Goal: Task Accomplishment & Management: Use online tool/utility

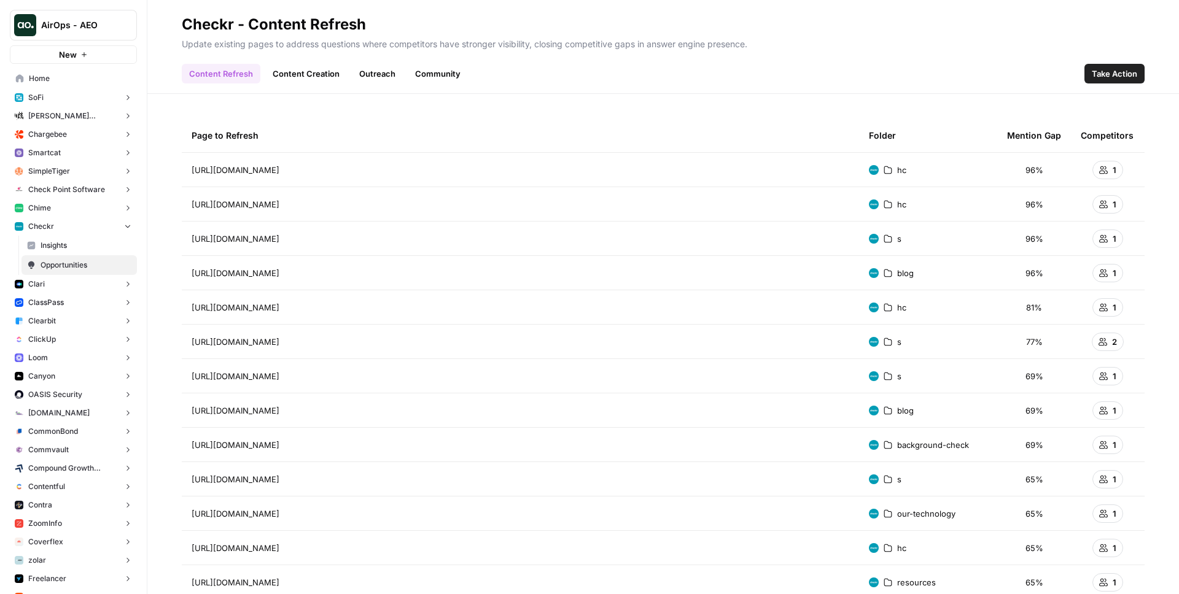
click at [309, 68] on link "Content Creation" at bounding box center [306, 74] width 82 height 20
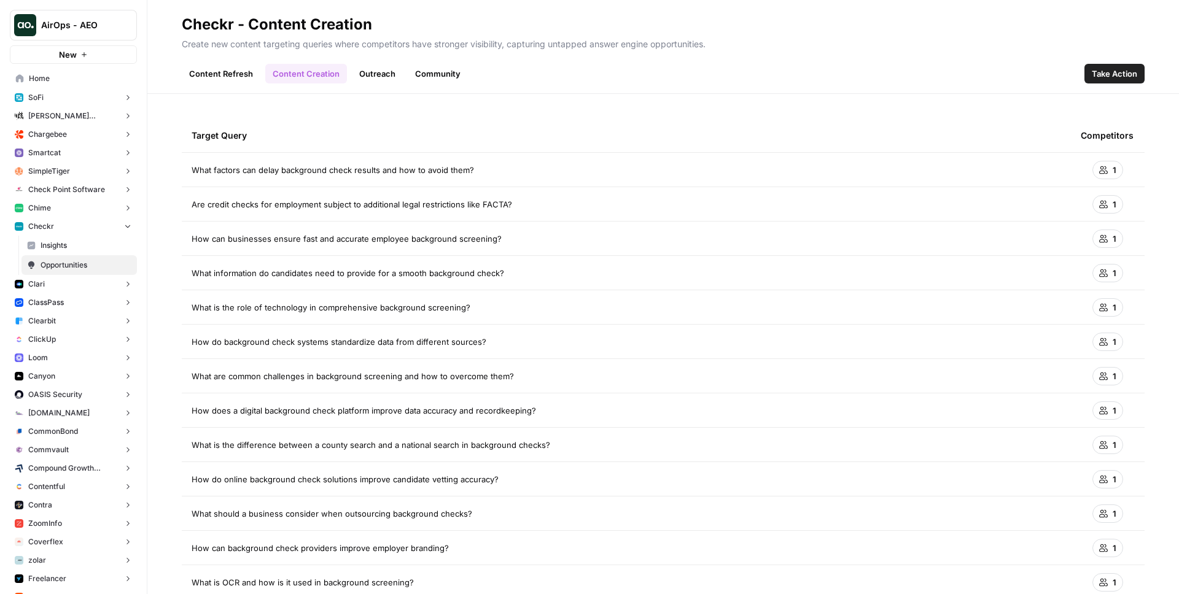
click at [372, 80] on link "Outreach" at bounding box center [377, 74] width 51 height 20
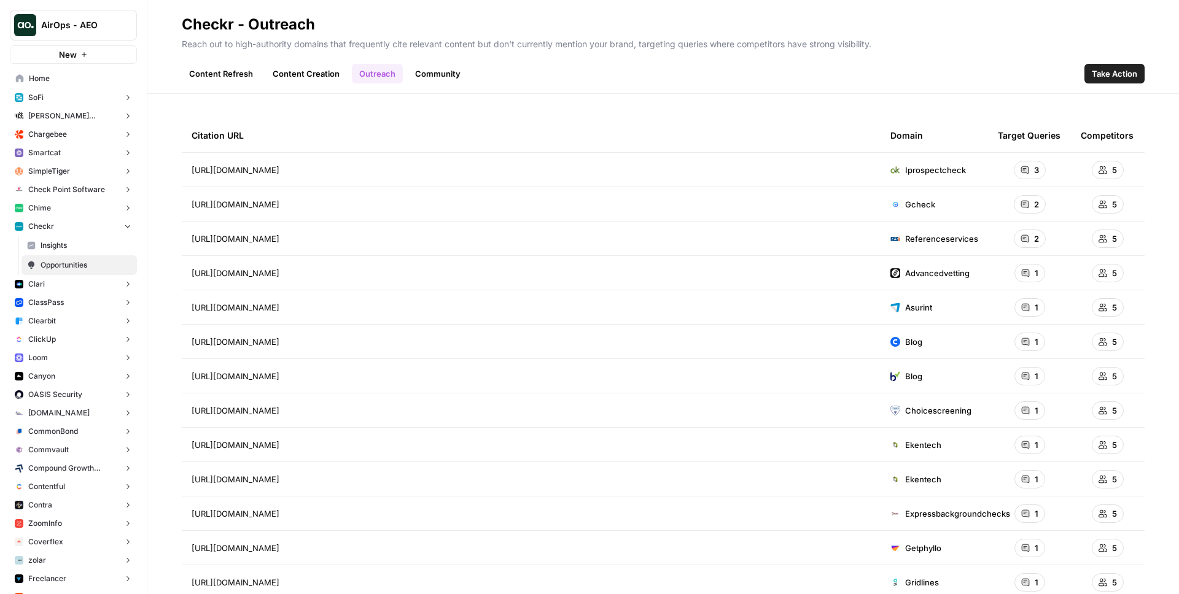
click at [225, 71] on link "Content Refresh" at bounding box center [221, 74] width 79 height 20
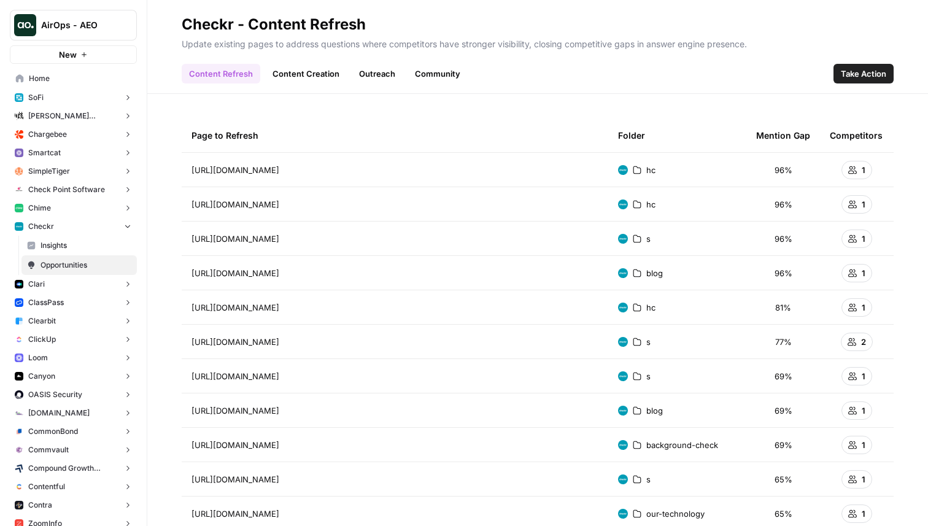
click at [433, 64] on link "Community" at bounding box center [438, 74] width 60 height 20
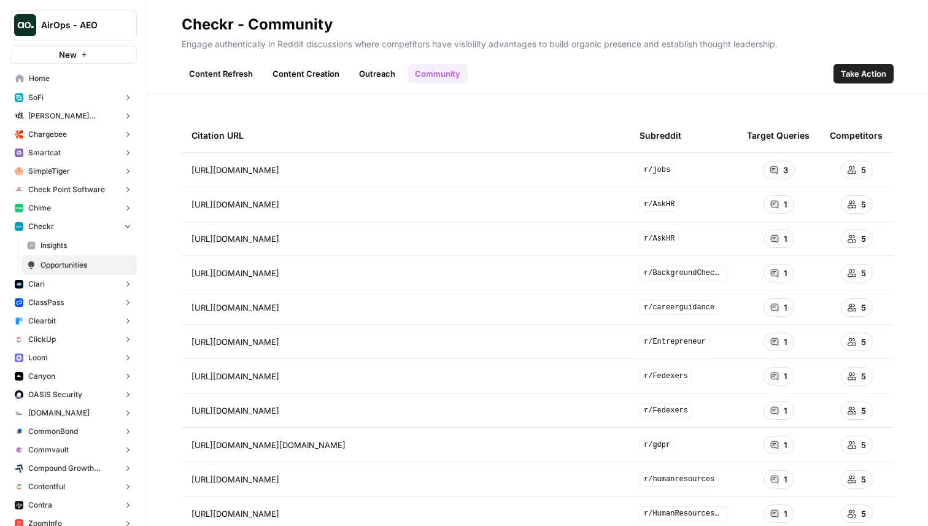
click at [855, 68] on span "Take Action" at bounding box center [863, 74] width 45 height 12
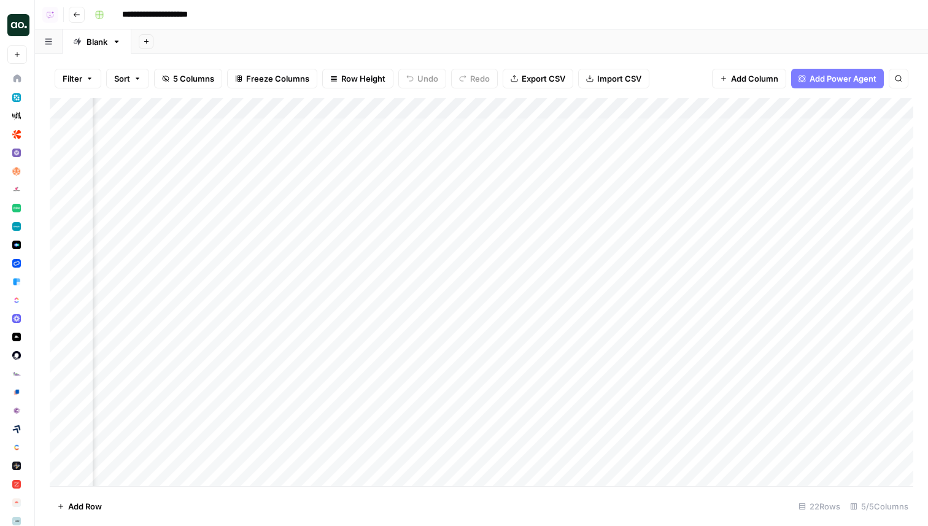
scroll to position [0, 384]
click at [519, 105] on div "Add Column" at bounding box center [482, 292] width 864 height 388
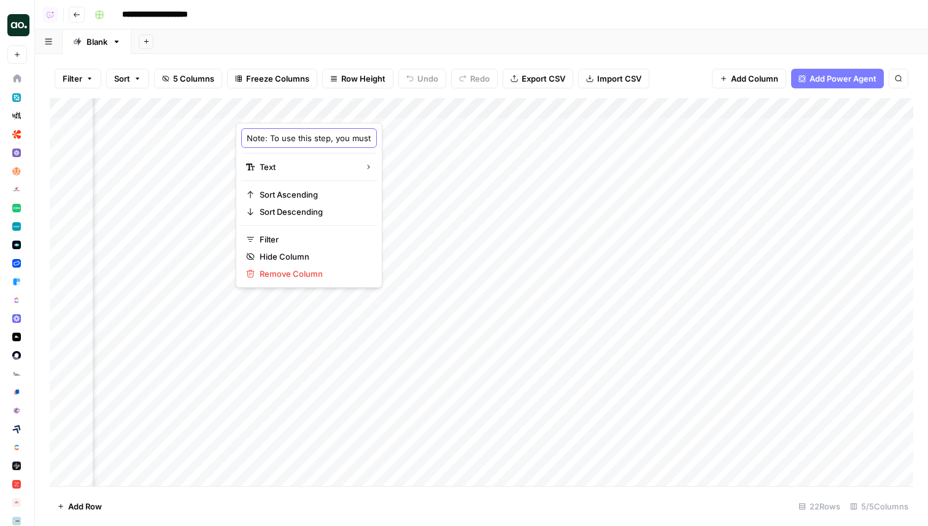
click at [289, 140] on input "Note: To use this step, you must connect your Reddit account by going to Settin…" at bounding box center [309, 138] width 125 height 12
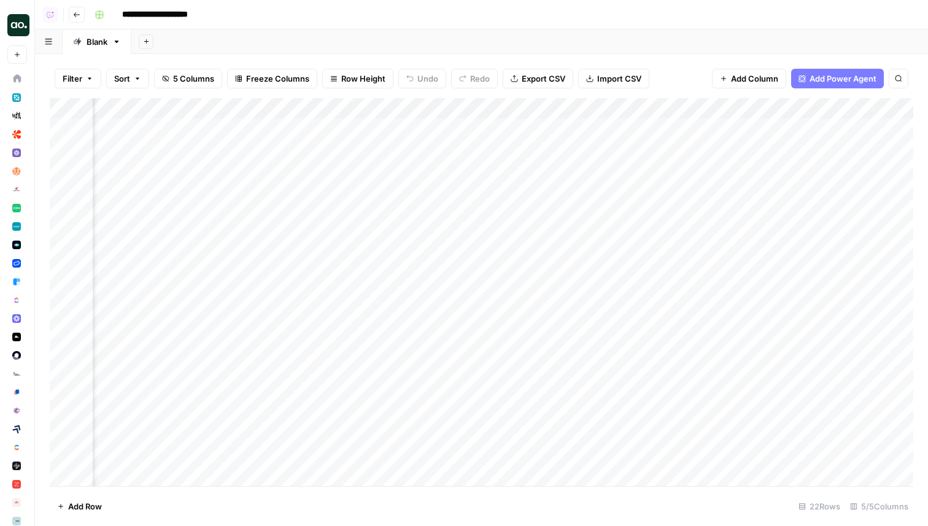
click at [737, 107] on div "Add Column" at bounding box center [482, 292] width 864 height 388
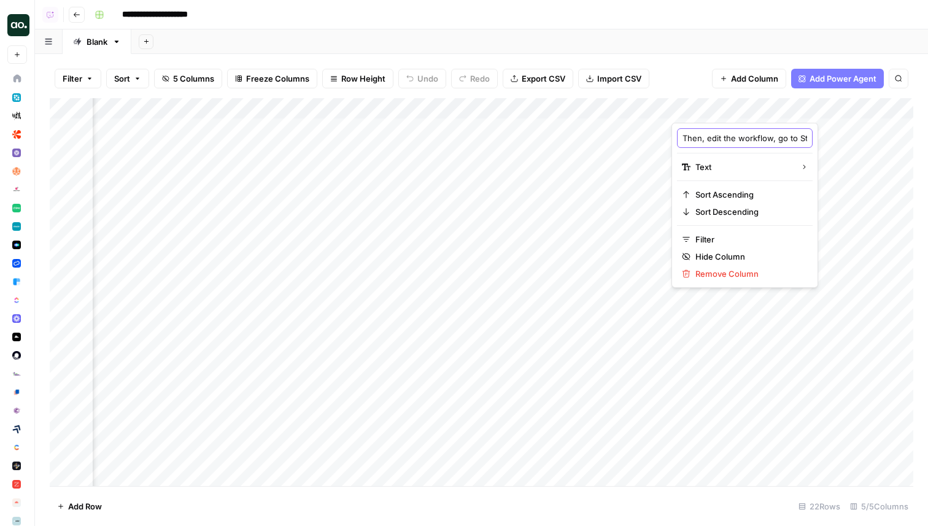
click at [723, 138] on input "Then, edit the workflow, go to Step 134, and select your Reddit authentication" at bounding box center [745, 138] width 125 height 12
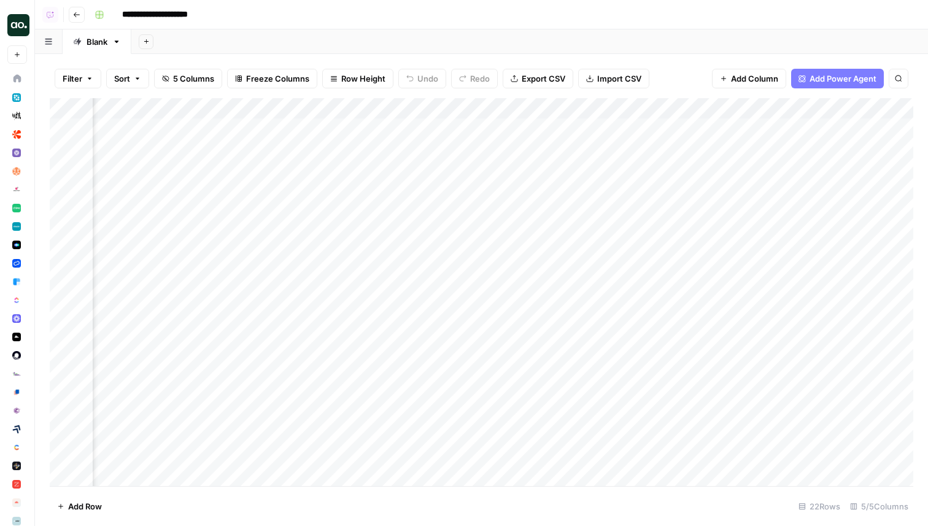
scroll to position [0, 0]
click at [320, 118] on div "Add Column" at bounding box center [482, 292] width 864 height 388
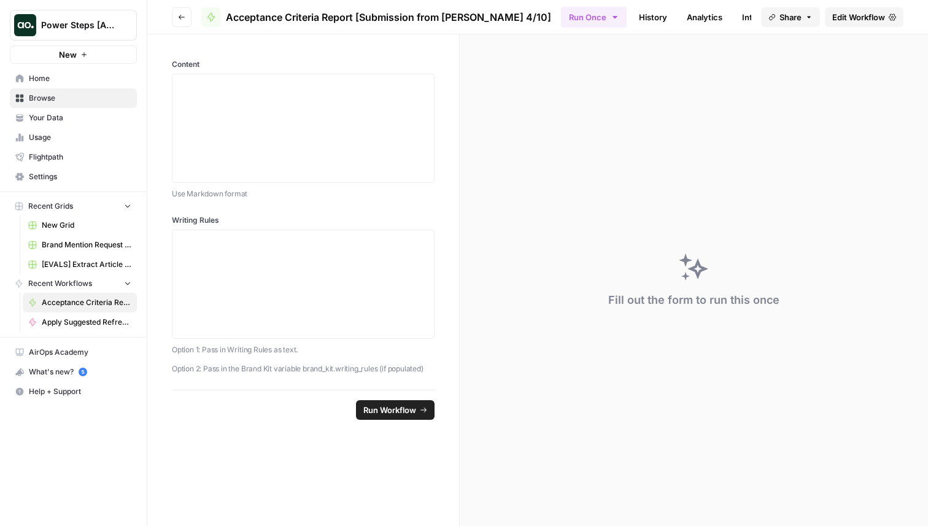
click at [83, 73] on span "Home" at bounding box center [80, 78] width 103 height 11
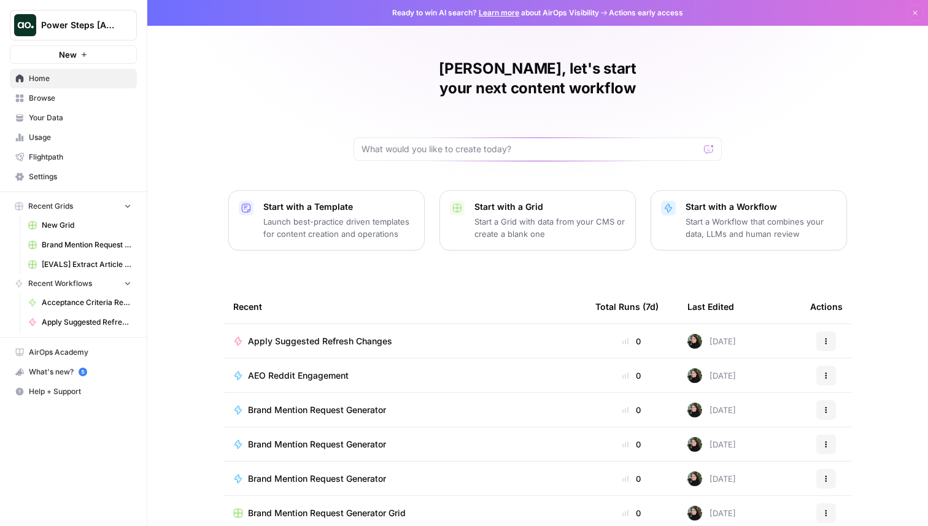
click at [208, 134] on div "[PERSON_NAME], let's start your next content workflow Start with a Template Lau…" at bounding box center [537, 292] width 781 height 584
click at [99, 98] on span "Browse" at bounding box center [80, 98] width 103 height 11
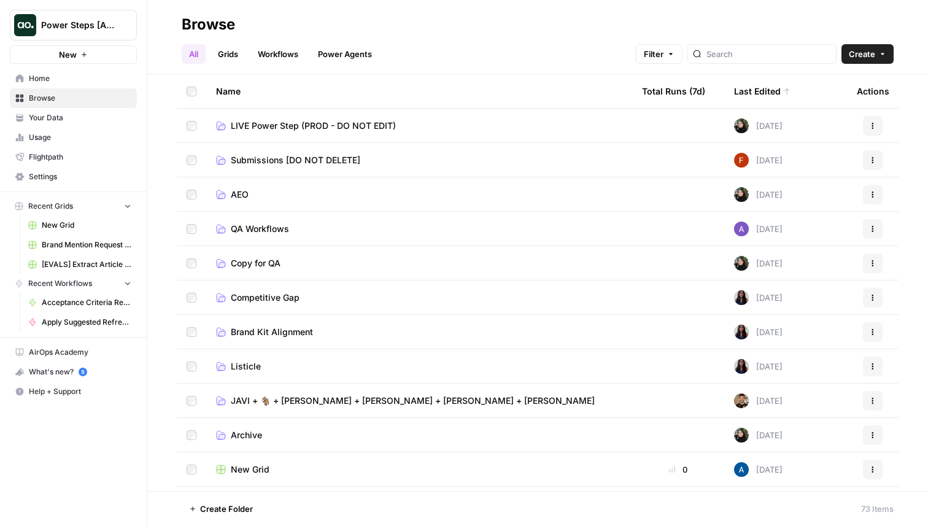
click at [281, 124] on span "LIVE Power Step (PROD - DO NOT EDIT)" at bounding box center [313, 126] width 165 height 12
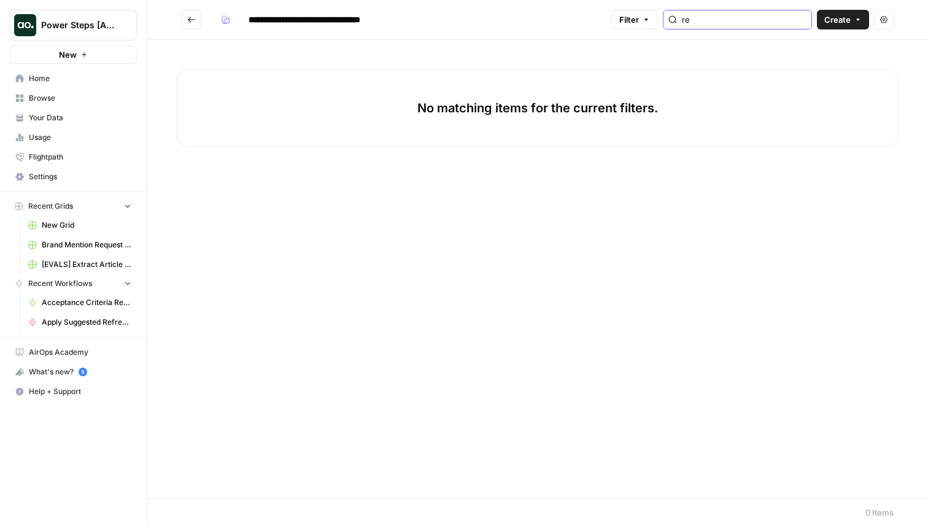
type input "r"
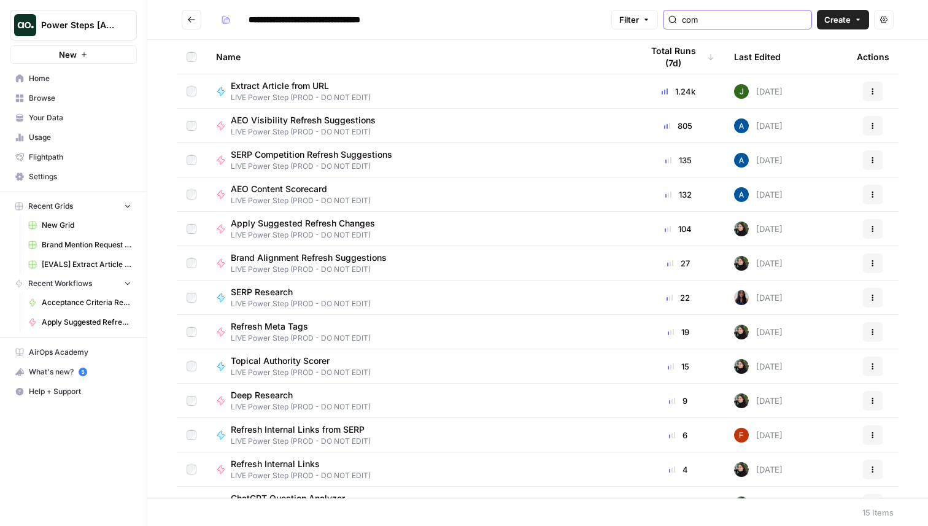
type input "comm"
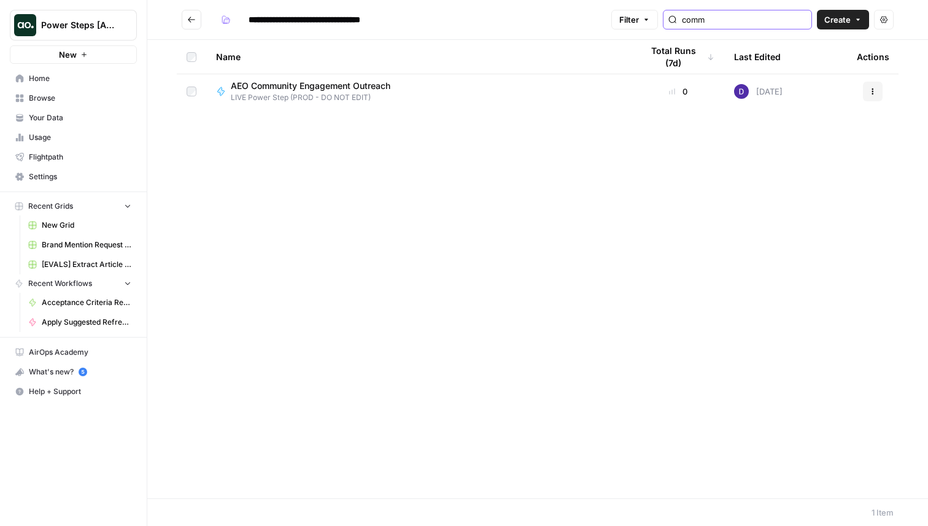
click at [800, 18] on input "comm" at bounding box center [744, 20] width 125 height 12
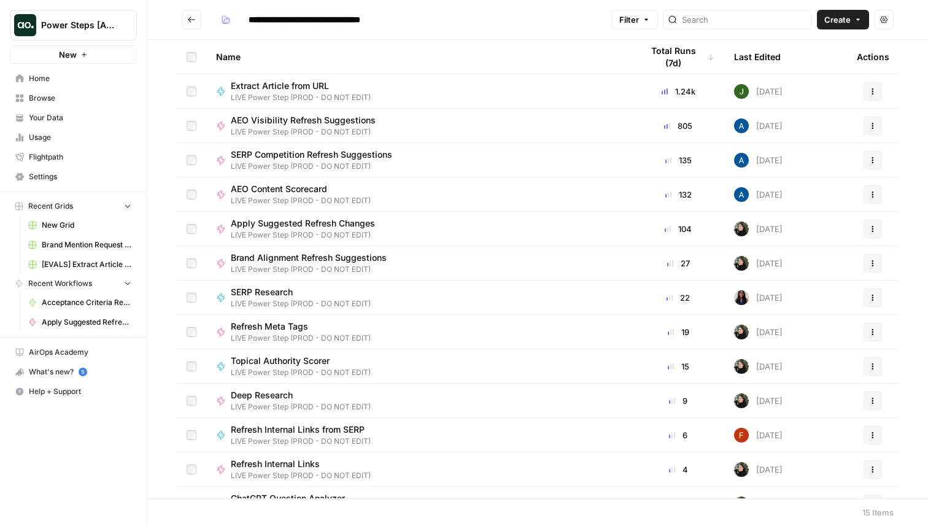
click at [193, 21] on icon "Go back" at bounding box center [191, 19] width 9 height 9
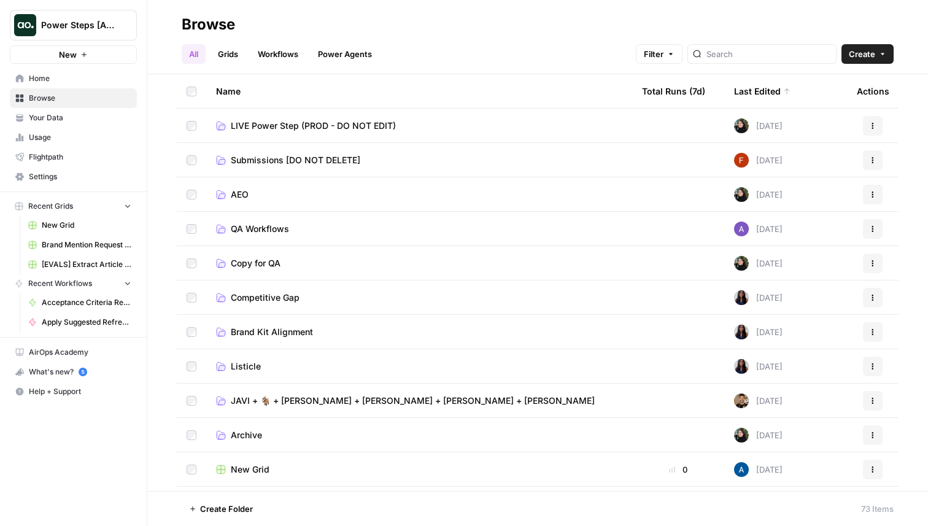
click at [308, 152] on td "Submissions [DO NOT DELETE]" at bounding box center [419, 160] width 426 height 34
click at [297, 161] on span "Submissions [DO NOT DELETE]" at bounding box center [296, 160] width 130 height 12
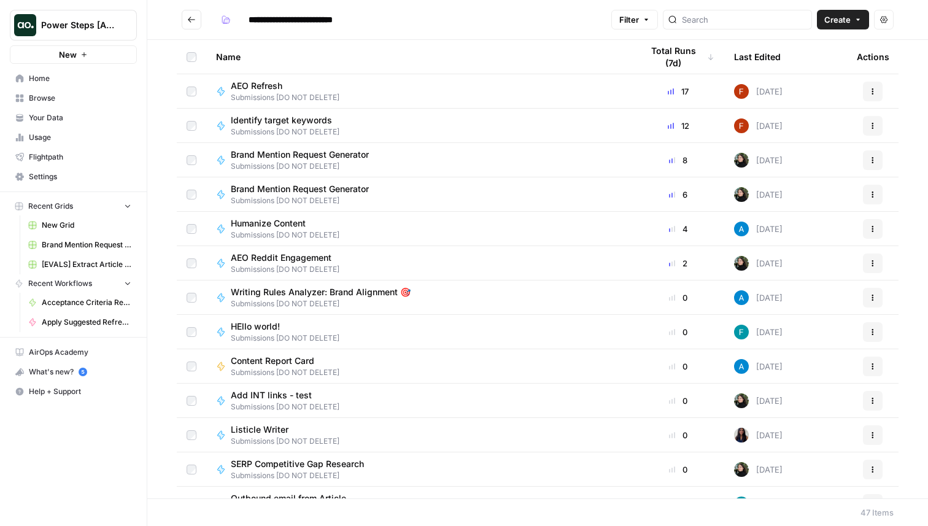
click at [278, 262] on span "AEO Reddit Engagement" at bounding box center [281, 258] width 101 height 12
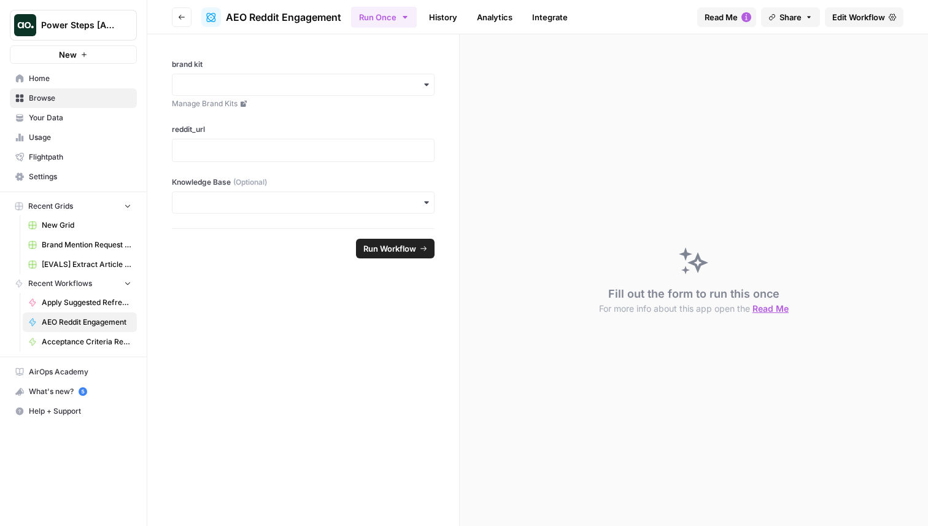
click at [866, 20] on span "Edit Workflow" at bounding box center [858, 17] width 53 height 12
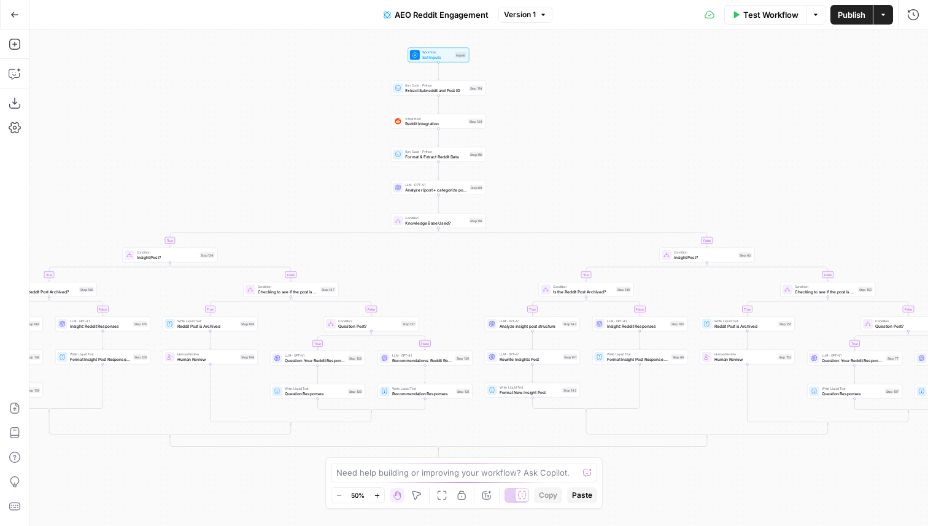
click at [452, 128] on div "Integration Reddit Integration Step 134" at bounding box center [438, 121] width 95 height 15
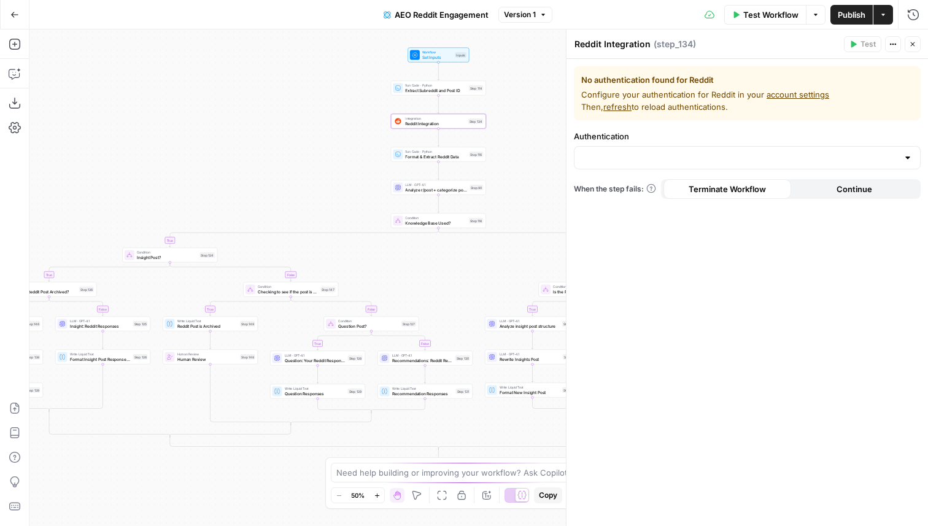
click at [850, 185] on span "Continue" at bounding box center [855, 189] width 36 height 12
click at [913, 44] on icon "button" at bounding box center [912, 44] width 7 height 7
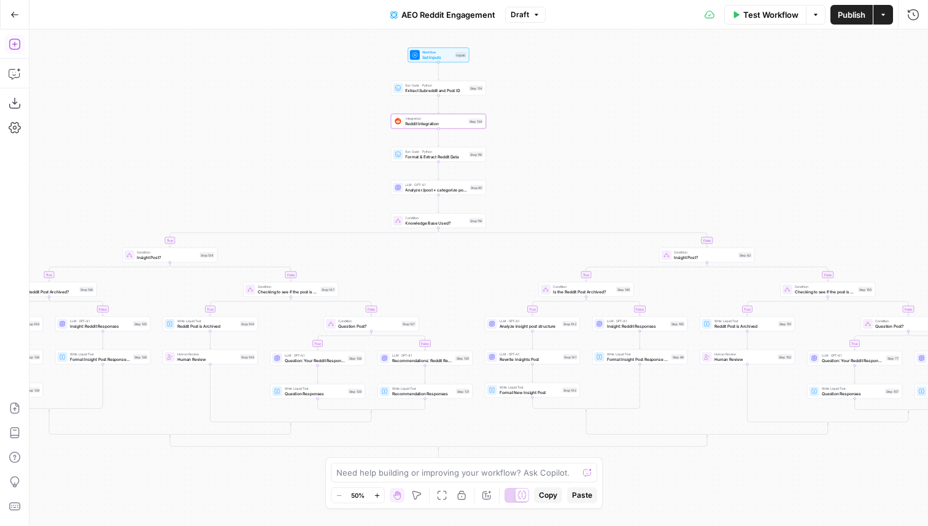
click at [11, 45] on icon "button" at bounding box center [15, 44] width 12 height 12
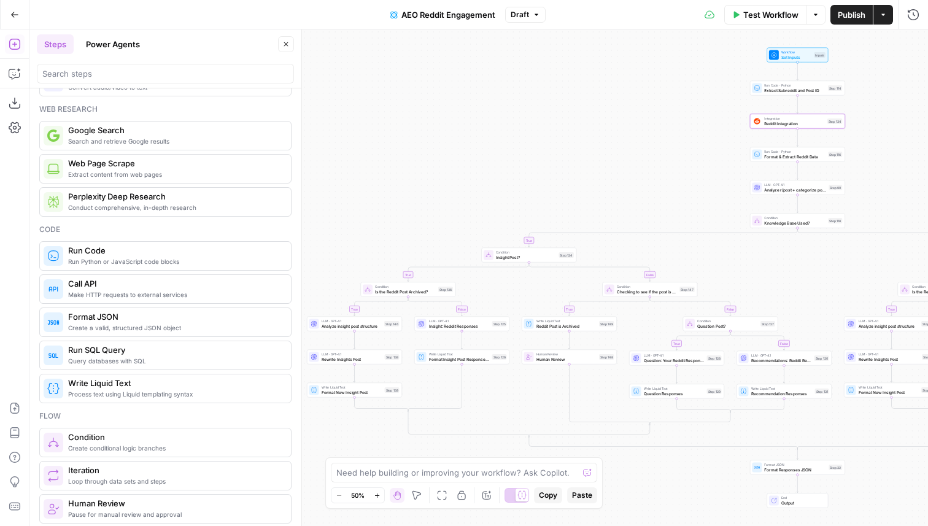
scroll to position [87, 0]
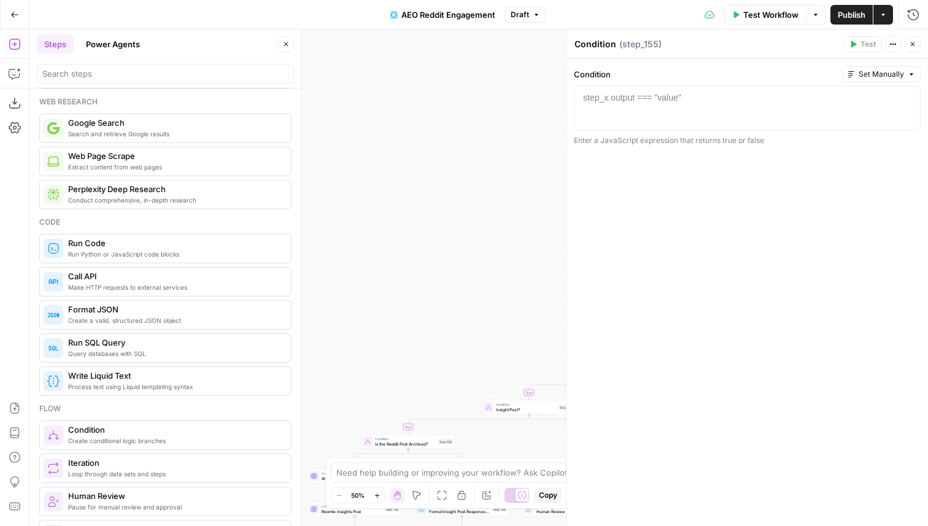
click at [909, 44] on icon "button" at bounding box center [912, 44] width 7 height 7
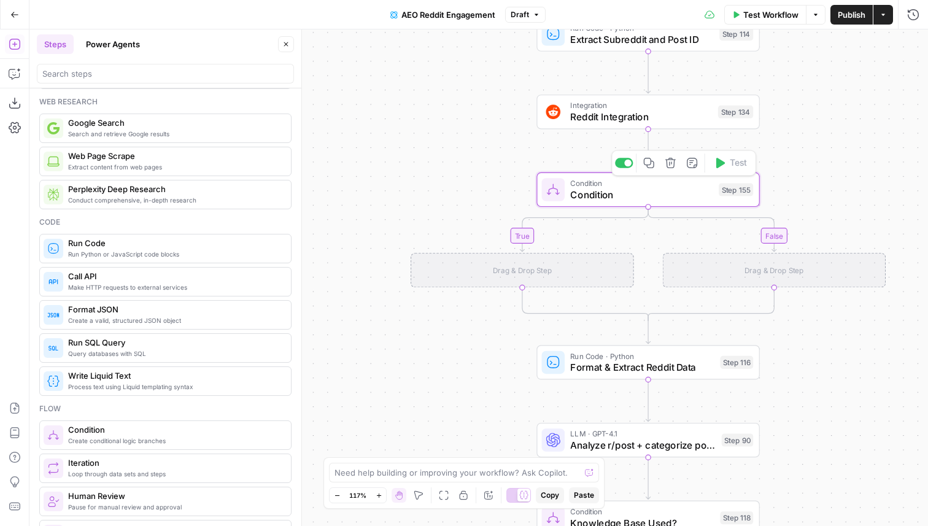
click at [617, 193] on span "Condition" at bounding box center [641, 194] width 142 height 14
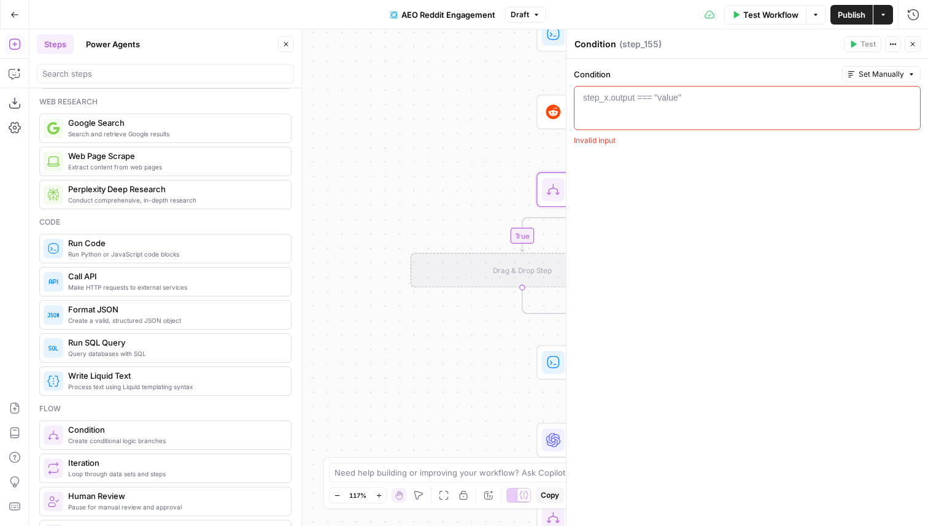
click at [655, 102] on div "step_x.output === "value"" at bounding box center [632, 97] width 98 height 12
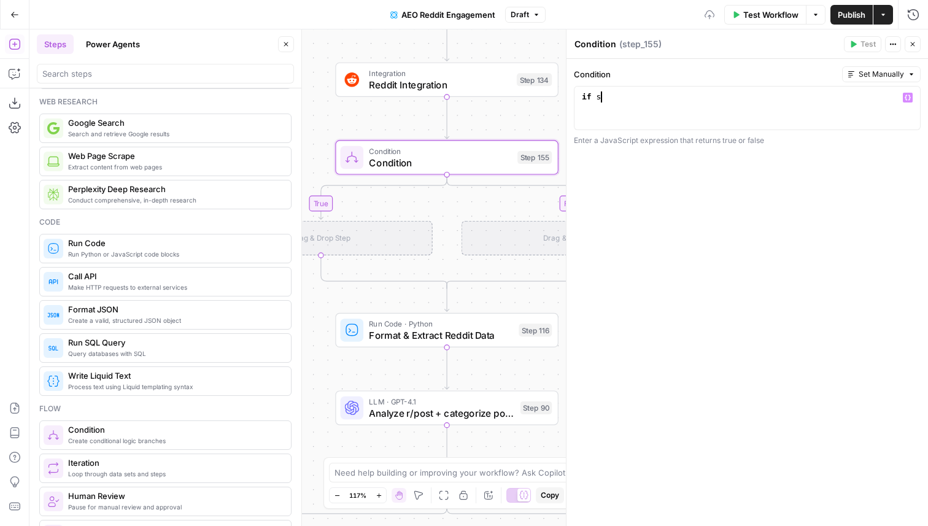
scroll to position [0, 1]
type textarea "****"
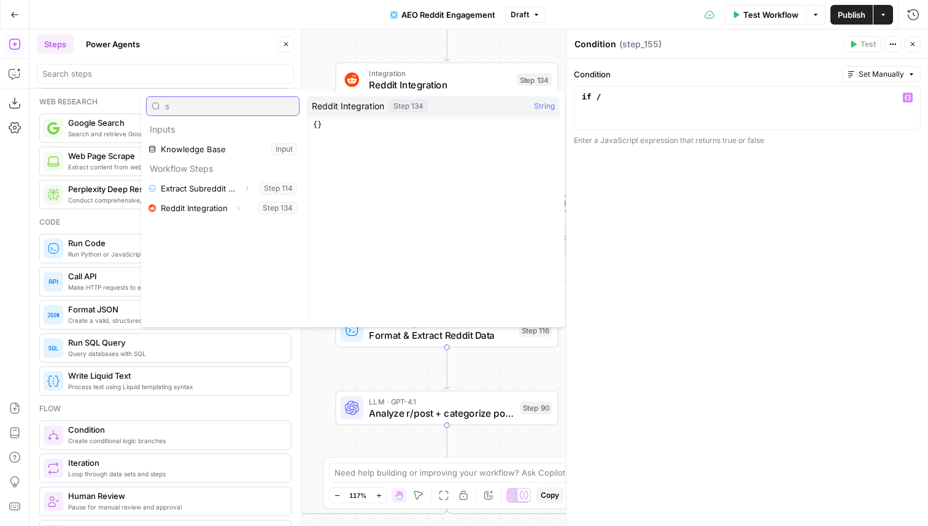
type input "s"
click at [188, 210] on button "Select variable Reddit Integration" at bounding box center [222, 208] width 153 height 20
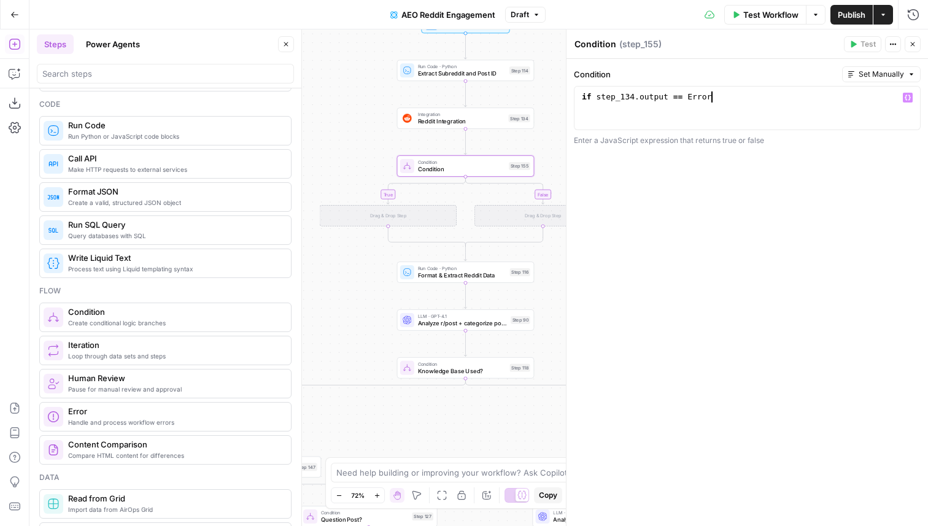
scroll to position [206, 0]
type textarea "**********"
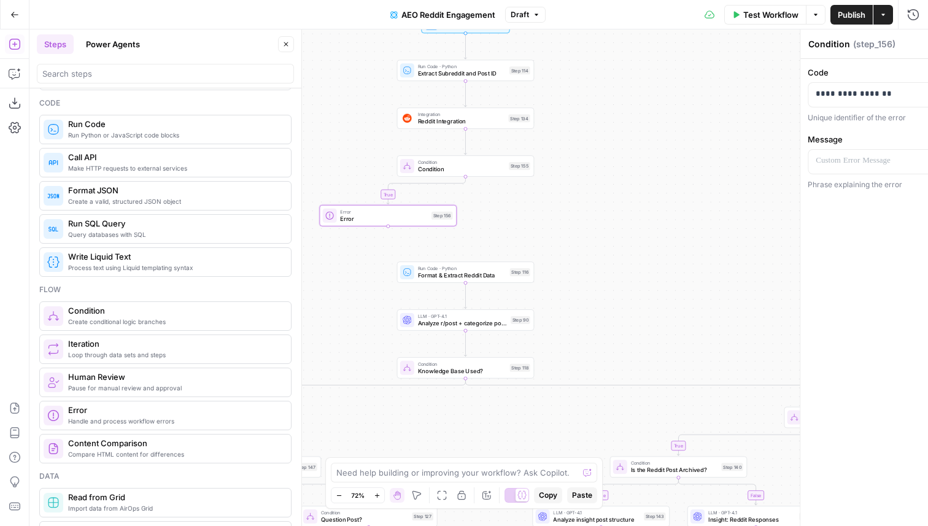
type textarea "Error"
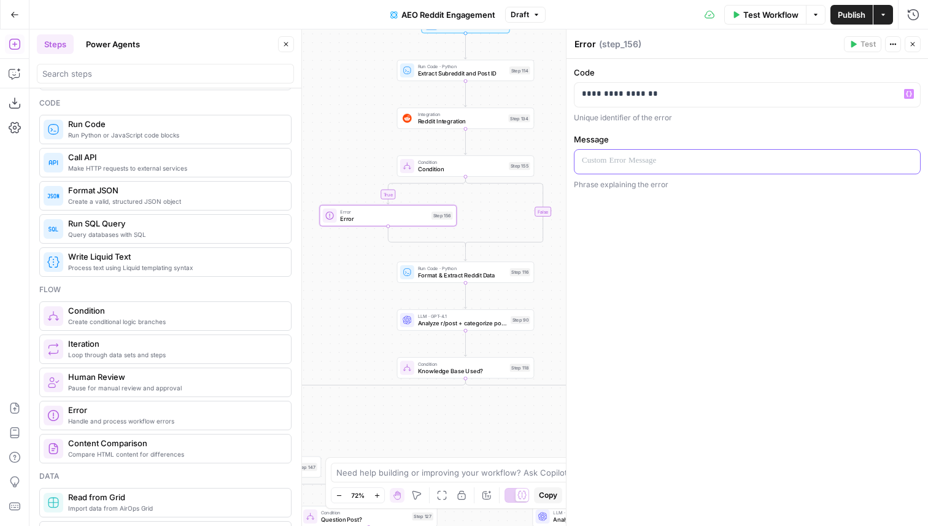
click at [670, 165] on p at bounding box center [747, 161] width 331 height 12
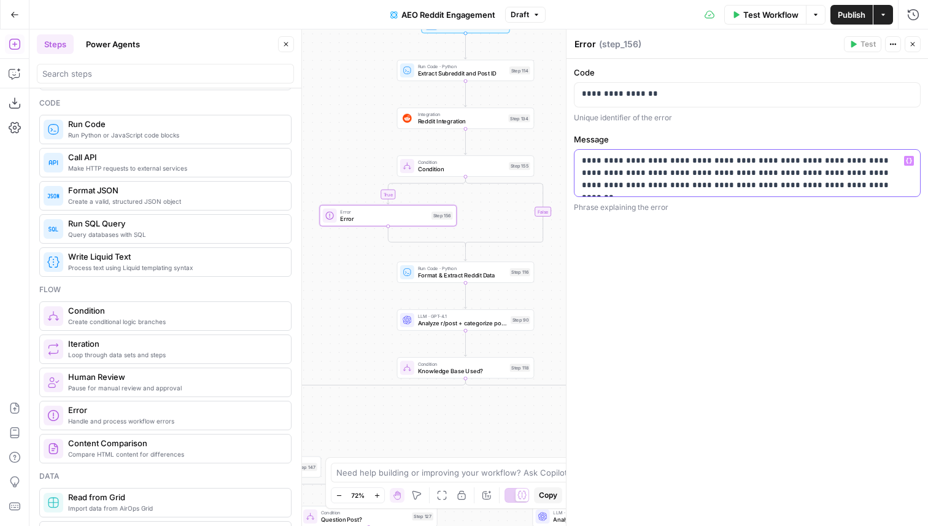
drag, startPoint x: 691, startPoint y: 174, endPoint x: 772, endPoint y: 174, distance: 81.0
click at [772, 174] on p "**********" at bounding box center [747, 173] width 331 height 37
click at [745, 177] on p "**********" at bounding box center [747, 173] width 331 height 37
drag, startPoint x: 790, startPoint y: 186, endPoint x: 688, endPoint y: 176, distance: 103.1
click at [688, 176] on p "**********" at bounding box center [747, 173] width 331 height 37
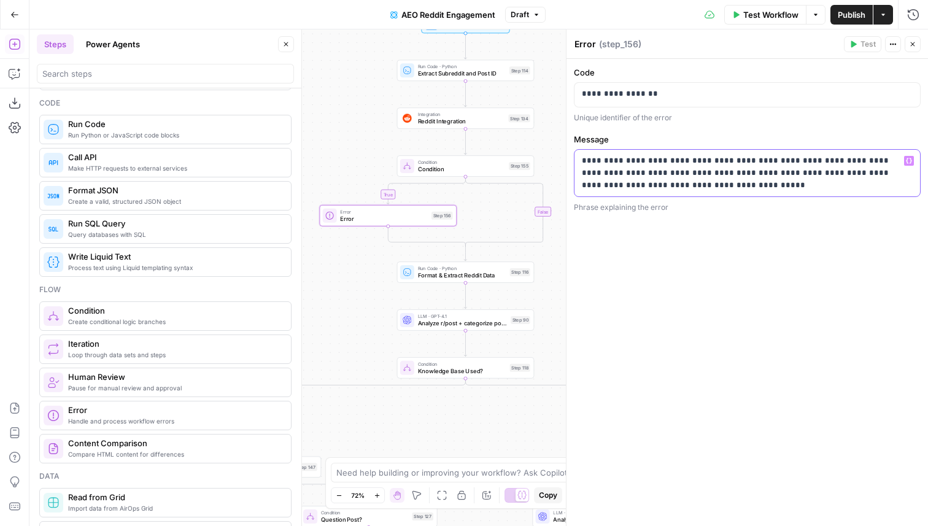
drag, startPoint x: 710, startPoint y: 174, endPoint x: 688, endPoint y: 174, distance: 21.5
click at [688, 174] on p "**********" at bounding box center [747, 173] width 331 height 37
click at [725, 176] on p "**********" at bounding box center [747, 173] width 331 height 37
click at [706, 189] on p "**********" at bounding box center [747, 173] width 331 height 37
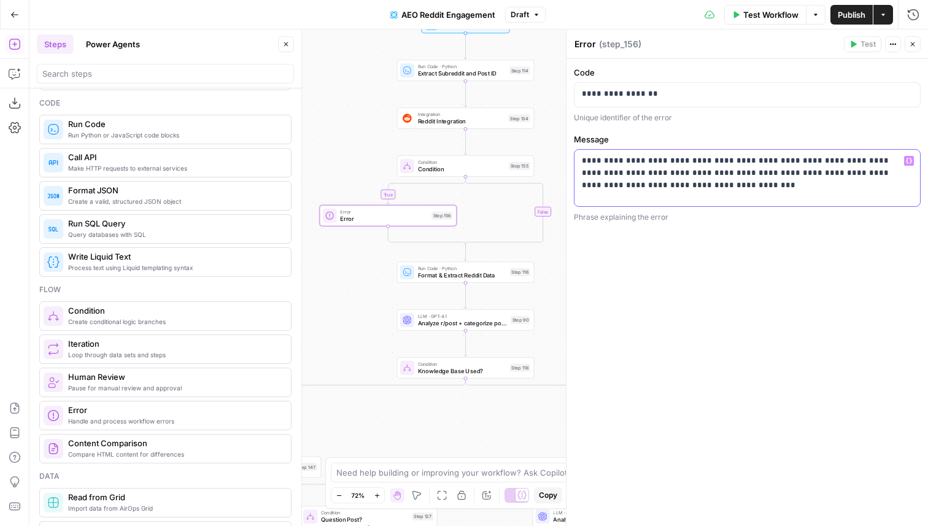
scroll to position [11, 0]
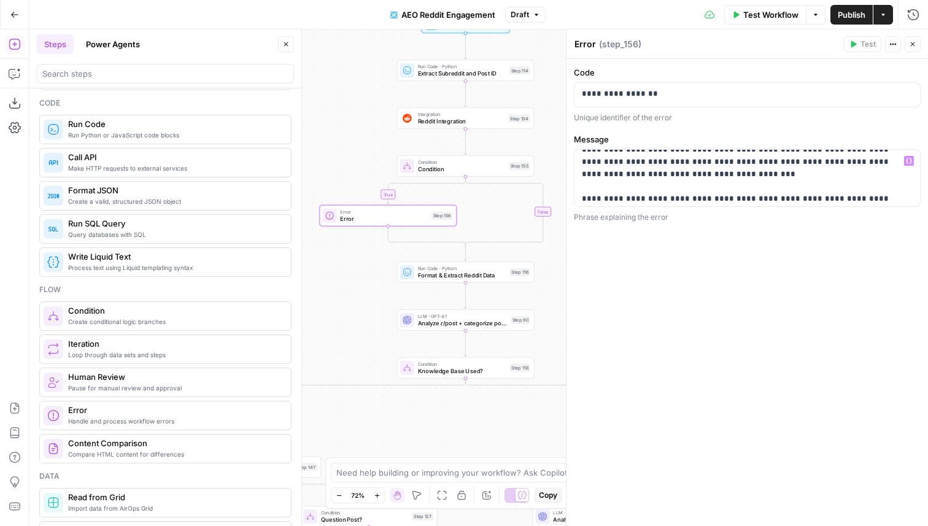
click at [918, 40] on button "Close" at bounding box center [913, 44] width 16 height 16
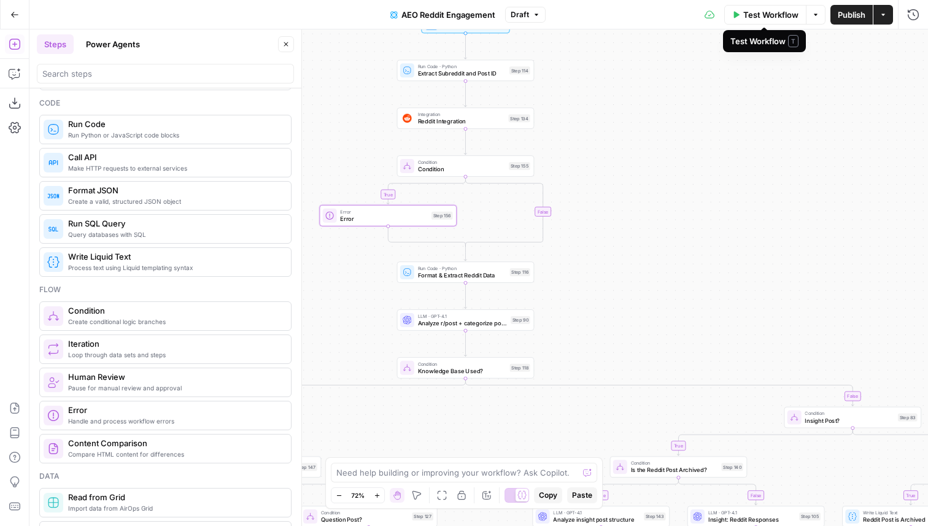
click at [767, 16] on span "Test Workflow" at bounding box center [770, 15] width 55 height 12
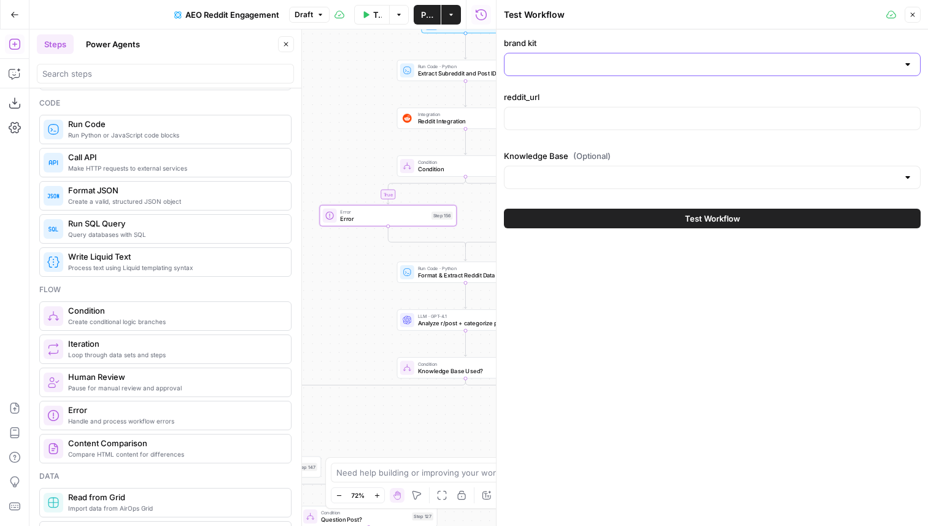
click at [569, 64] on input "brand kit" at bounding box center [705, 64] width 386 height 12
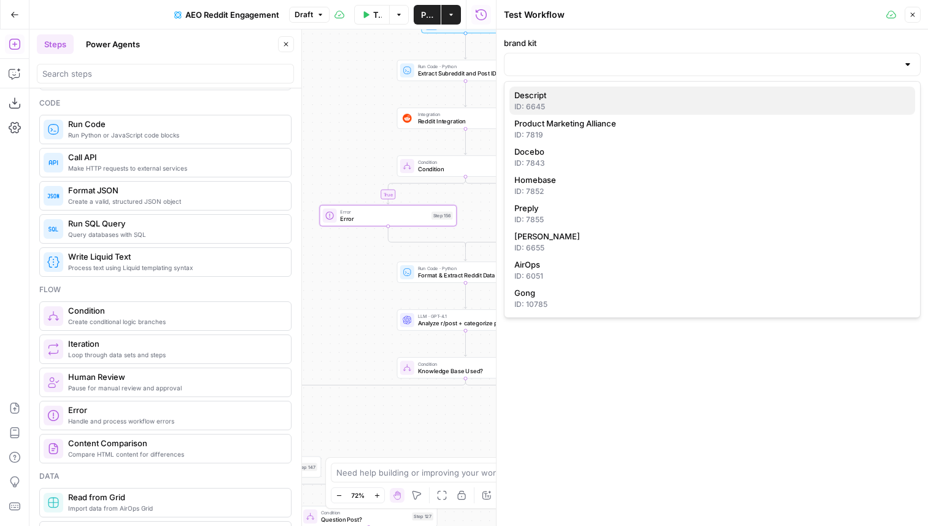
click at [558, 109] on div "ID: 6645" at bounding box center [712, 106] width 396 height 11
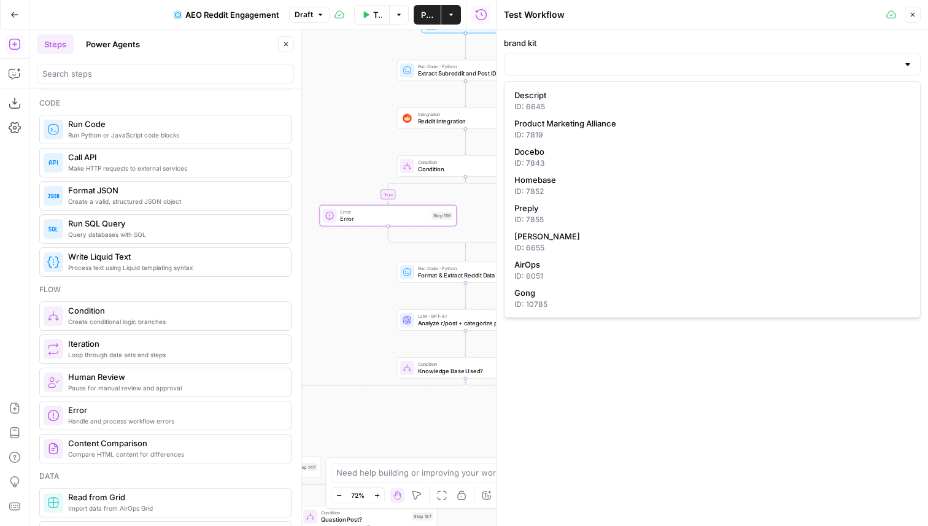
type input "Descript"
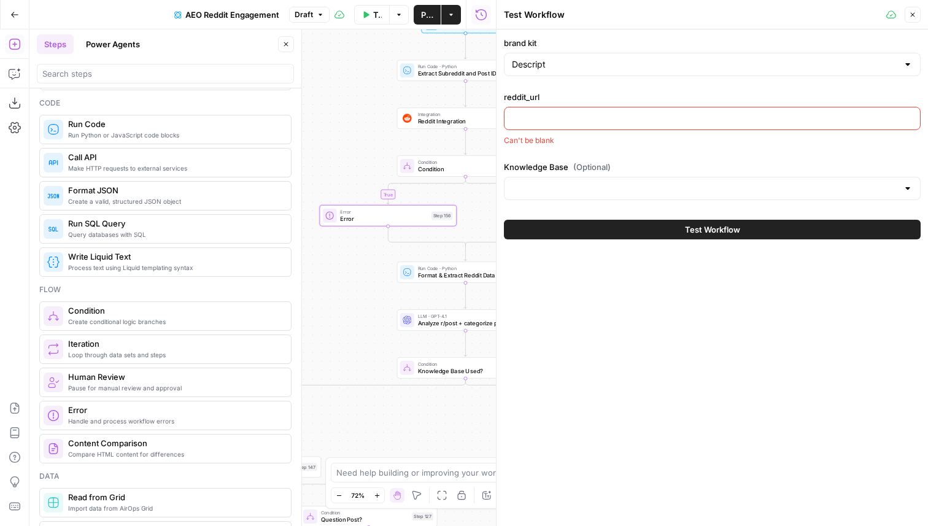
click at [548, 116] on input "reddit_url" at bounding box center [712, 118] width 401 height 12
paste input "[URL][DOMAIN_NAME]"
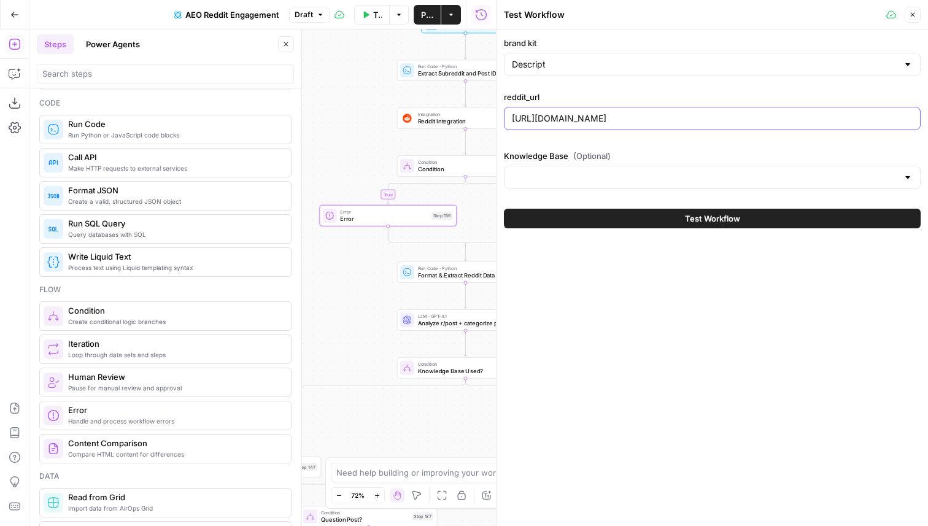
scroll to position [0, 29]
type input "[URL][DOMAIN_NAME]"
click at [658, 212] on button "Test Workflow" at bounding box center [712, 219] width 417 height 20
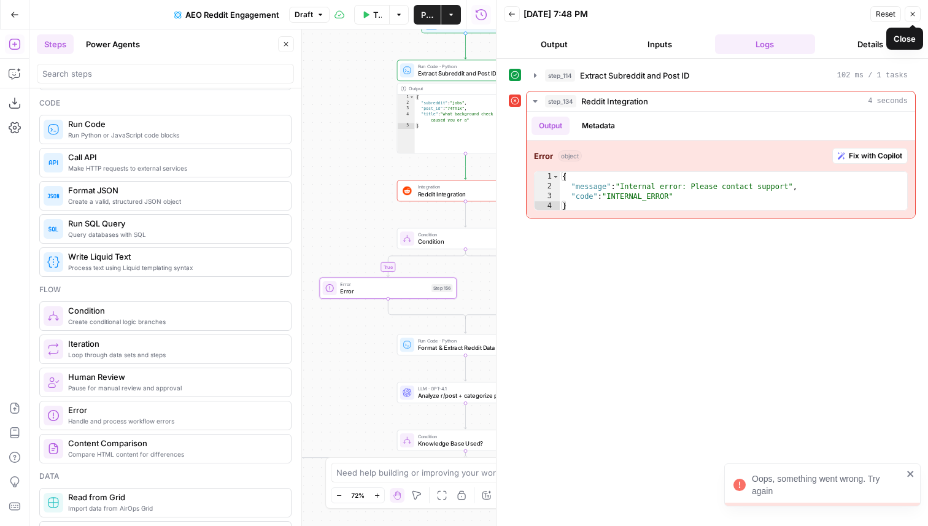
click at [909, 15] on button "Close" at bounding box center [913, 14] width 16 height 16
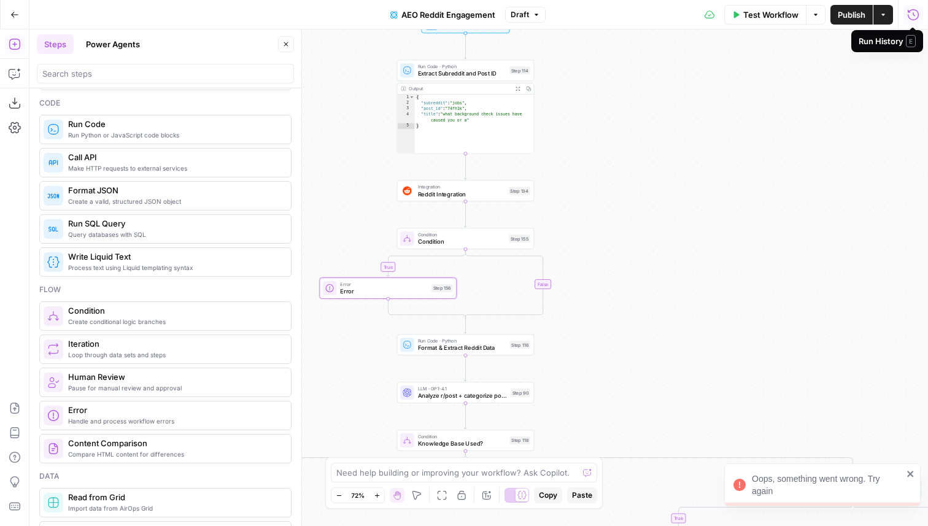
click at [486, 197] on span "Reddit Integration" at bounding box center [461, 194] width 87 height 9
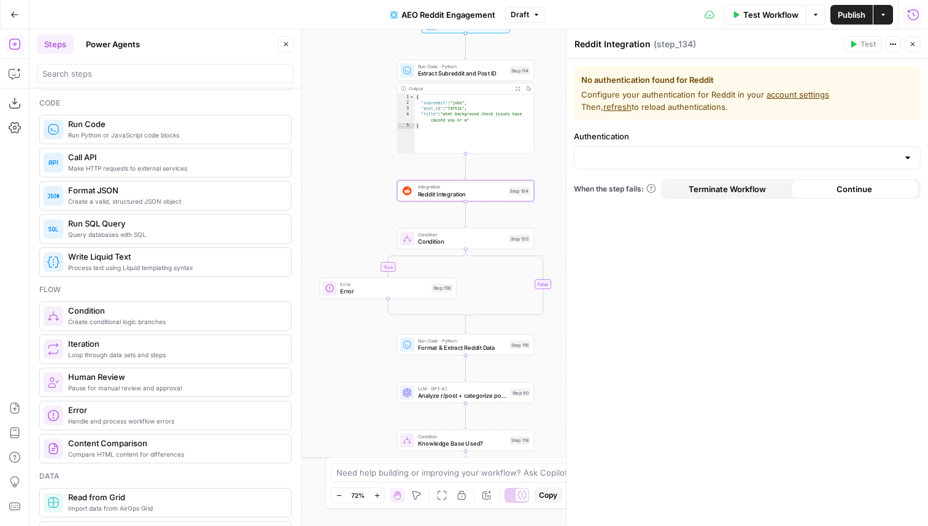
drag, startPoint x: 582, startPoint y: 80, endPoint x: 762, endPoint y: 111, distance: 182.6
click at [762, 111] on div "No authentication found for Reddit Configure your authentication for Reddit in …" at bounding box center [747, 93] width 347 height 54
click at [762, 111] on span "Configure your authentication for Reddit in your account settings Then, refresh…" at bounding box center [747, 100] width 332 height 25
drag, startPoint x: 640, startPoint y: 94, endPoint x: 804, endPoint y: 94, distance: 163.9
click at [804, 94] on span "Configure your authentication for Reddit in your account settings Then, refresh…" at bounding box center [747, 100] width 332 height 25
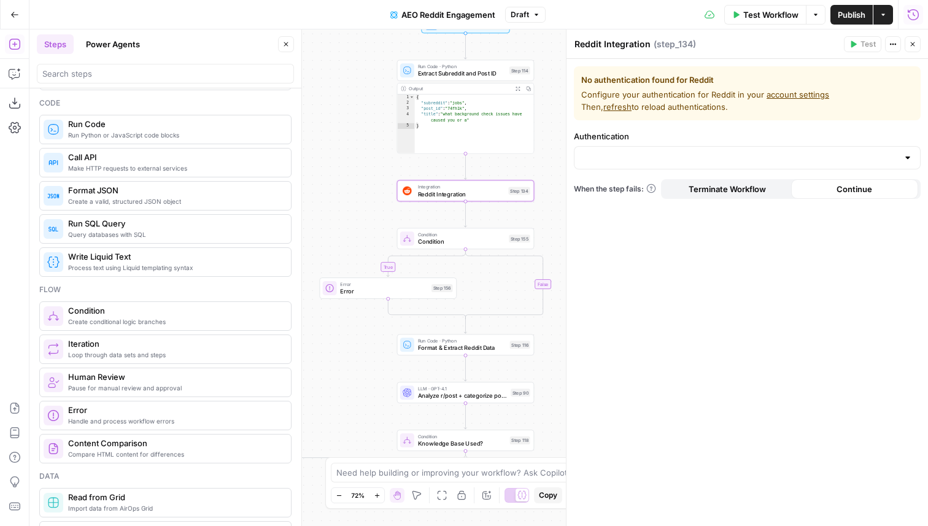
click at [681, 115] on div "No authentication found for Reddit Configure your authentication for Reddit in …" at bounding box center [747, 93] width 347 height 54
click at [899, 47] on button "Actions" at bounding box center [893, 44] width 16 height 16
click at [918, 44] on button "Close" at bounding box center [913, 44] width 16 height 16
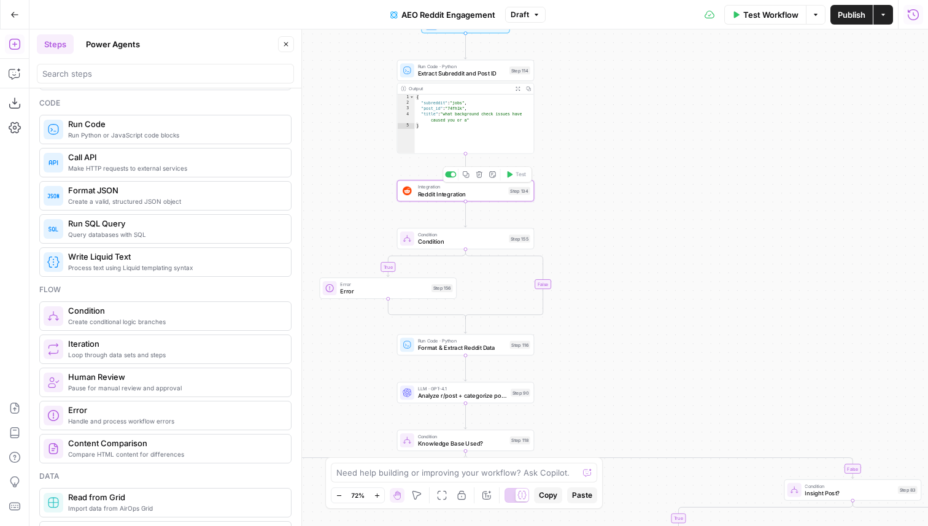
click at [474, 200] on div "Integration Reddit Integration Step 134 Copy step Delete step Add Note Test" at bounding box center [466, 190] width 138 height 21
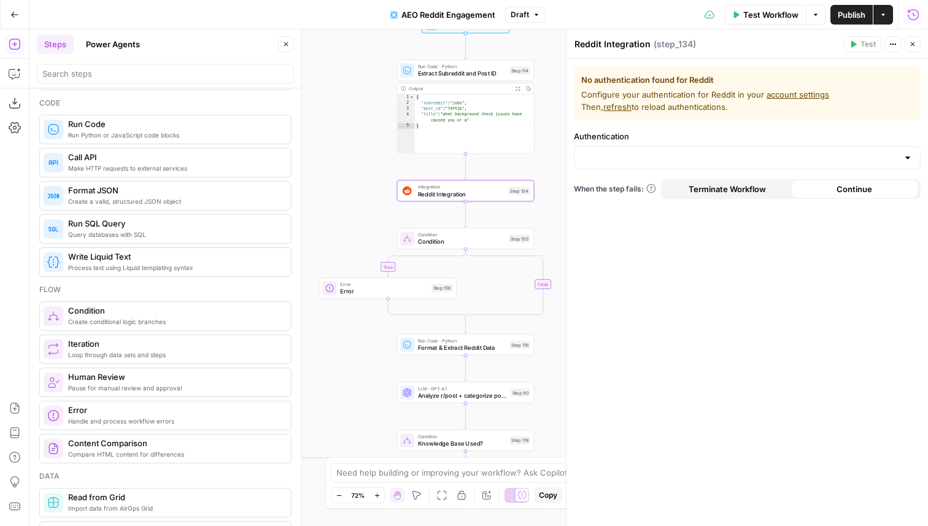
click at [911, 43] on icon "button" at bounding box center [912, 44] width 7 height 7
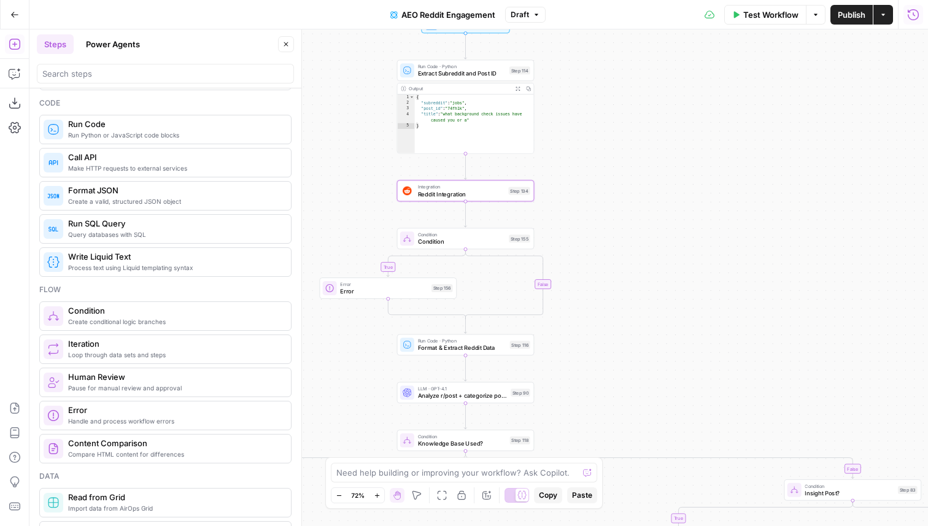
click at [786, 15] on span "Test Workflow" at bounding box center [770, 15] width 55 height 12
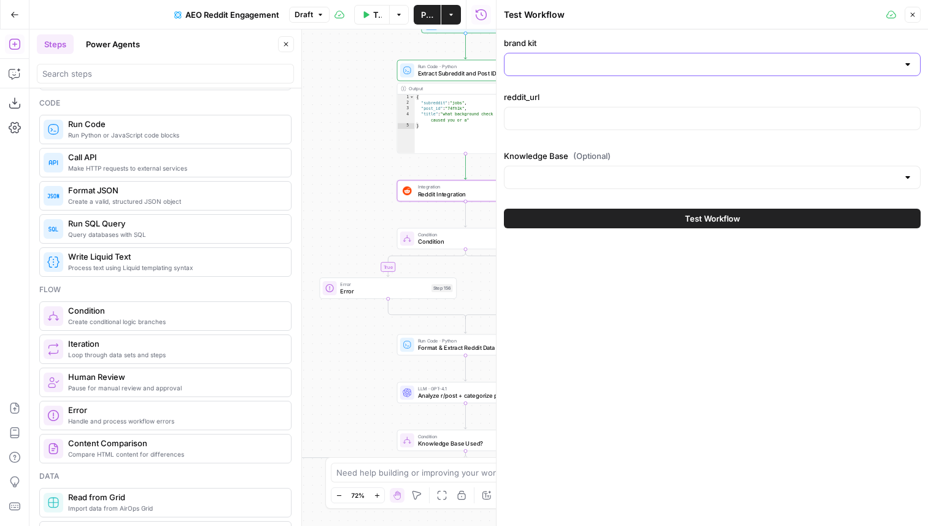
click at [612, 64] on input "brand kit" at bounding box center [705, 64] width 386 height 12
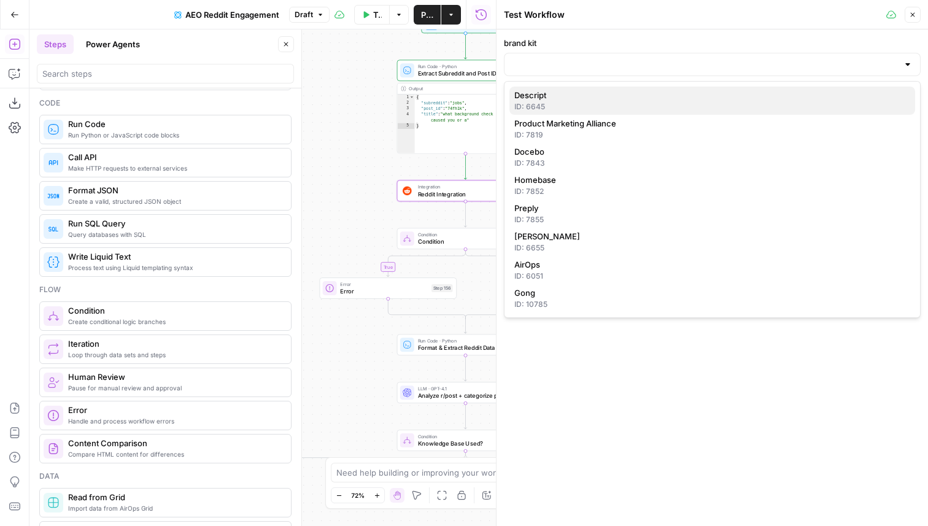
click at [592, 96] on span "Descript" at bounding box center [709, 95] width 391 height 12
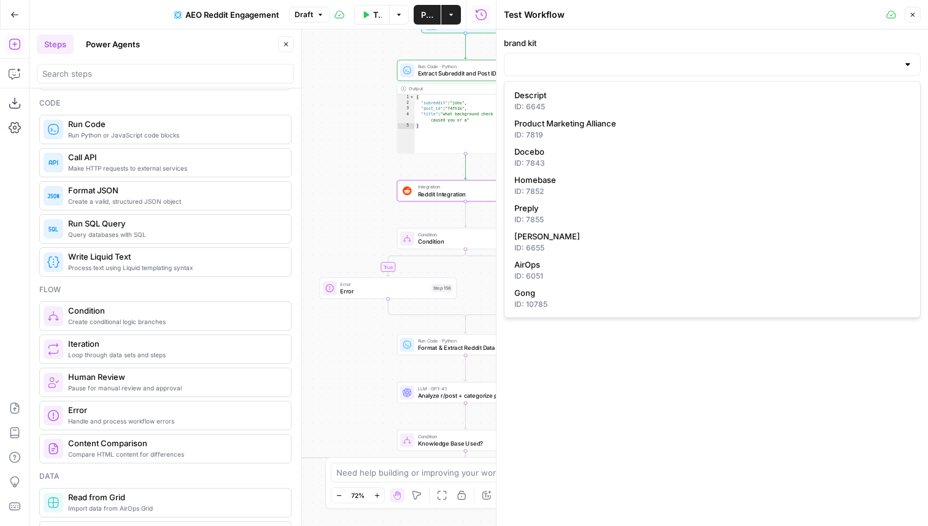
type input "Descript"
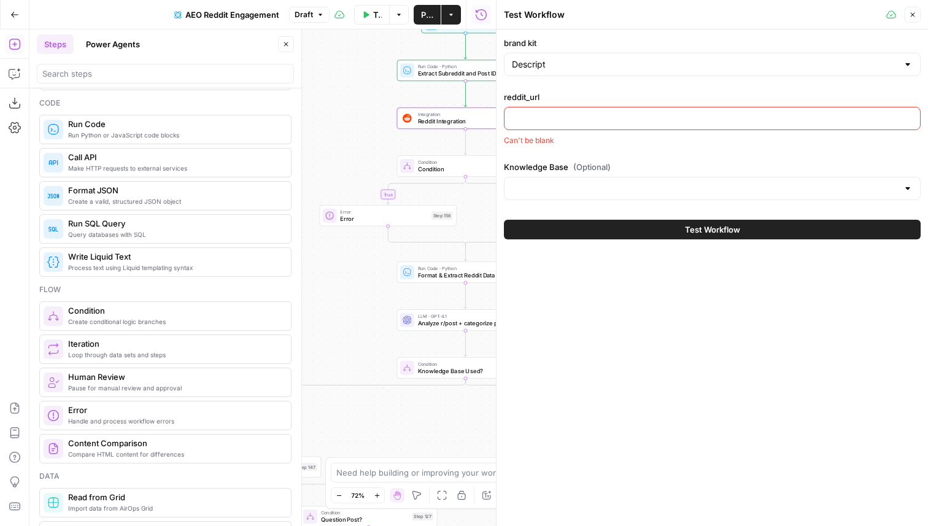
click at [569, 122] on input "reddit_url" at bounding box center [712, 118] width 401 height 12
type input "[URL][DOMAIN_NAME]"
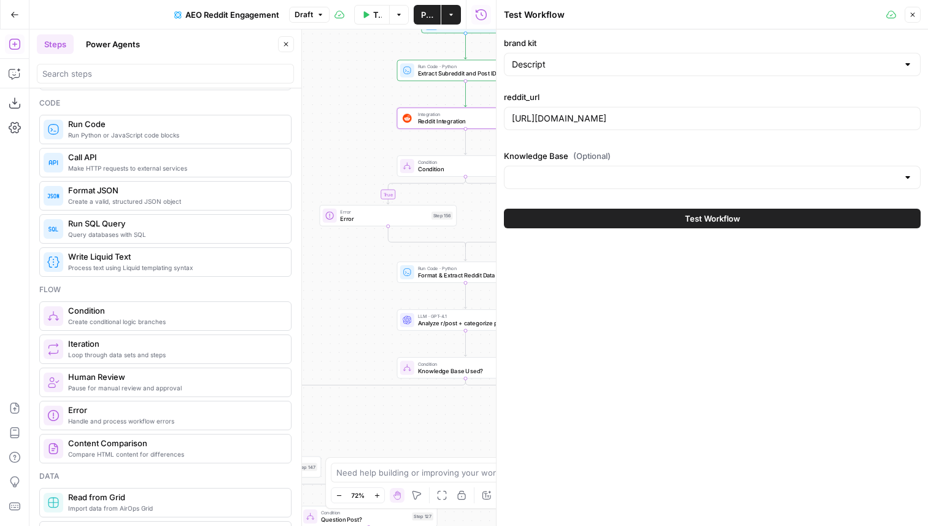
click at [626, 217] on button "Test Workflow" at bounding box center [712, 219] width 417 height 20
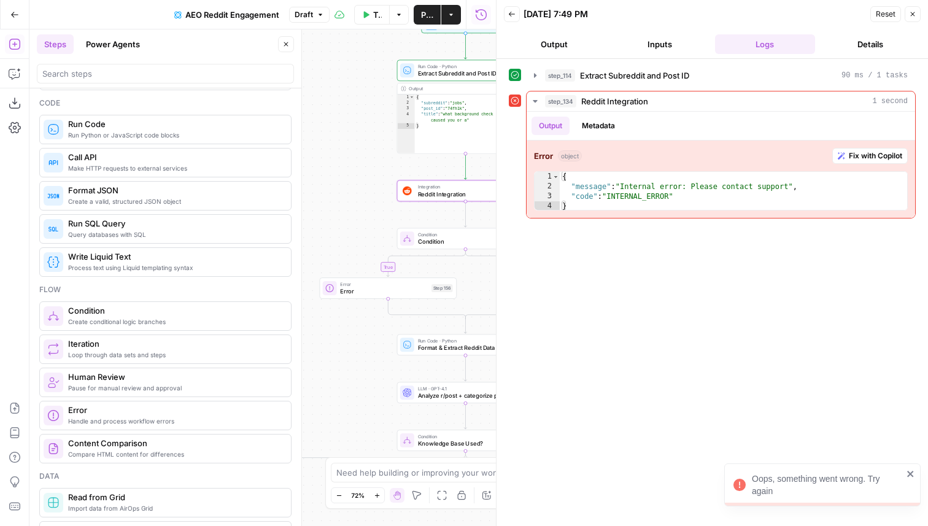
click at [282, 47] on icon "button" at bounding box center [285, 44] width 7 height 7
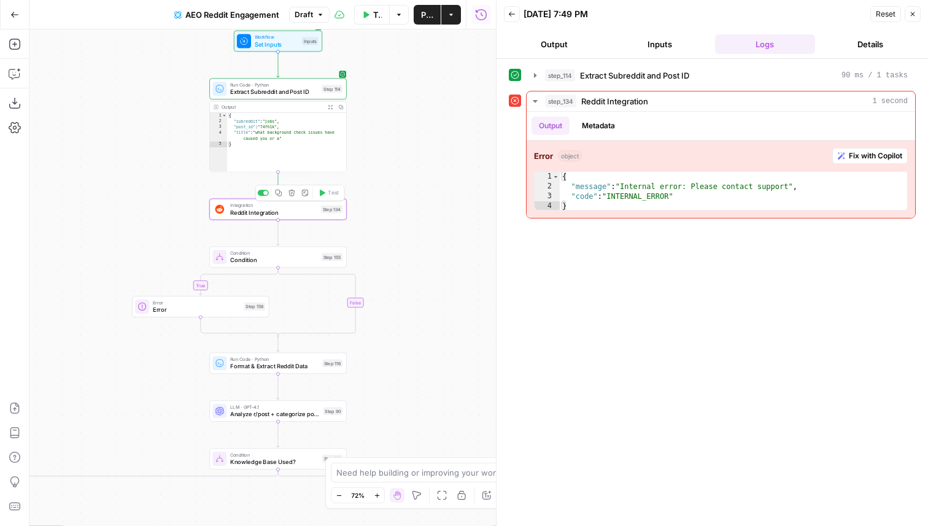
click at [281, 206] on span "Integration" at bounding box center [273, 205] width 87 height 7
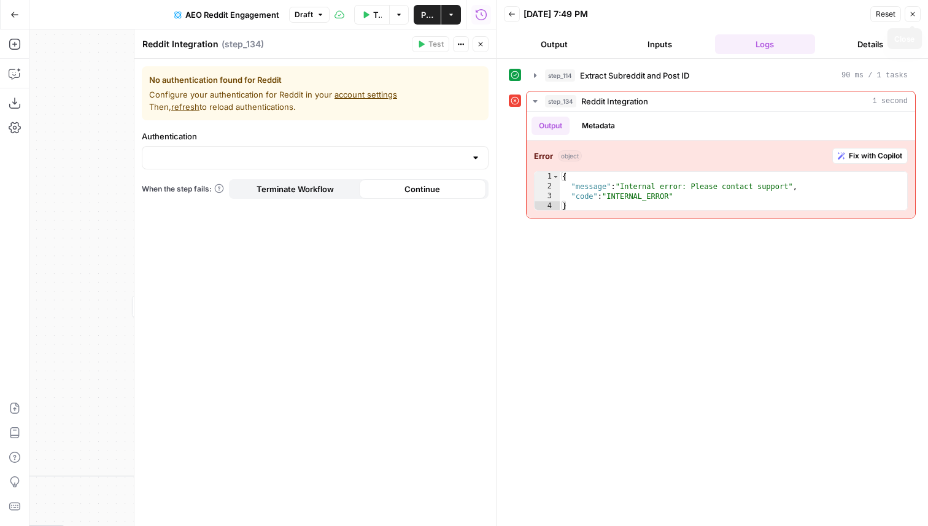
click at [910, 15] on icon "button" at bounding box center [912, 13] width 7 height 7
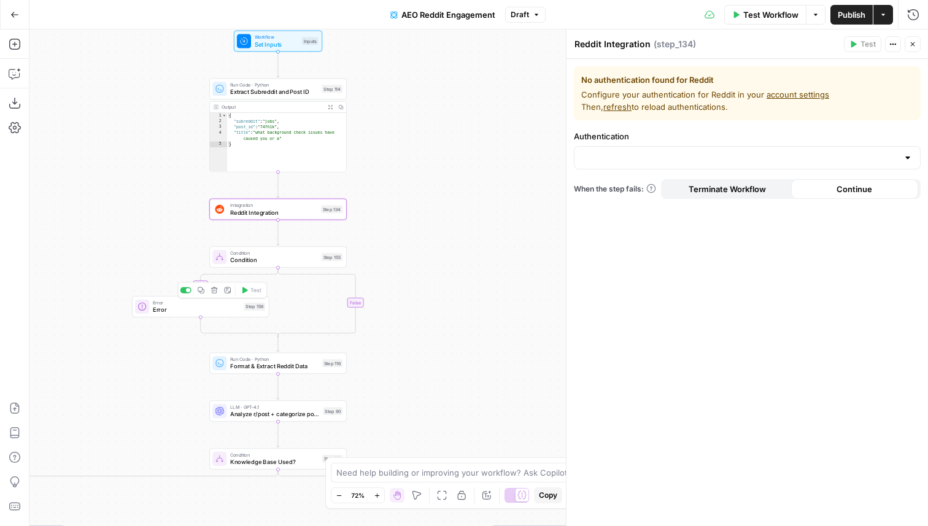
click at [187, 309] on span "Error" at bounding box center [197, 309] width 88 height 9
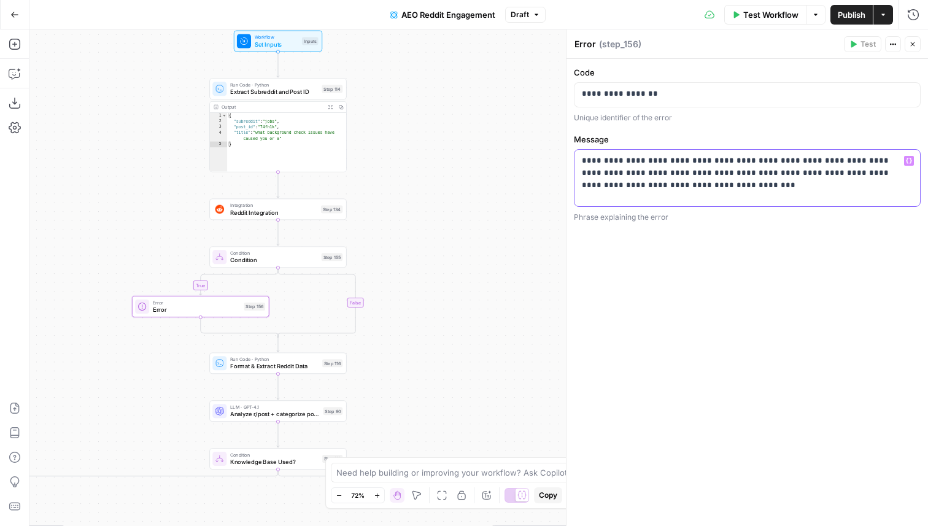
drag, startPoint x: 583, startPoint y: 163, endPoint x: 683, endPoint y: 188, distance: 102.4
click at [683, 188] on p "**********" at bounding box center [747, 185] width 331 height 61
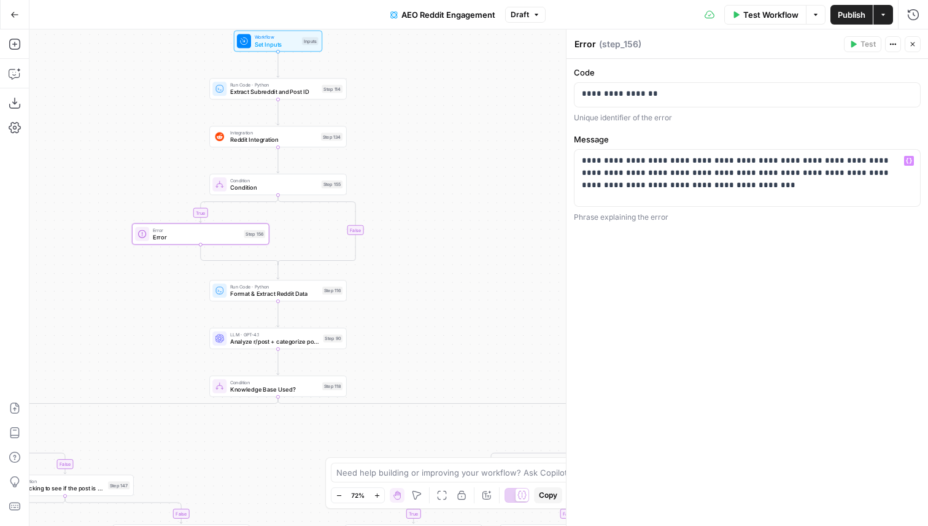
click at [782, 16] on span "Test Workflow" at bounding box center [770, 15] width 55 height 12
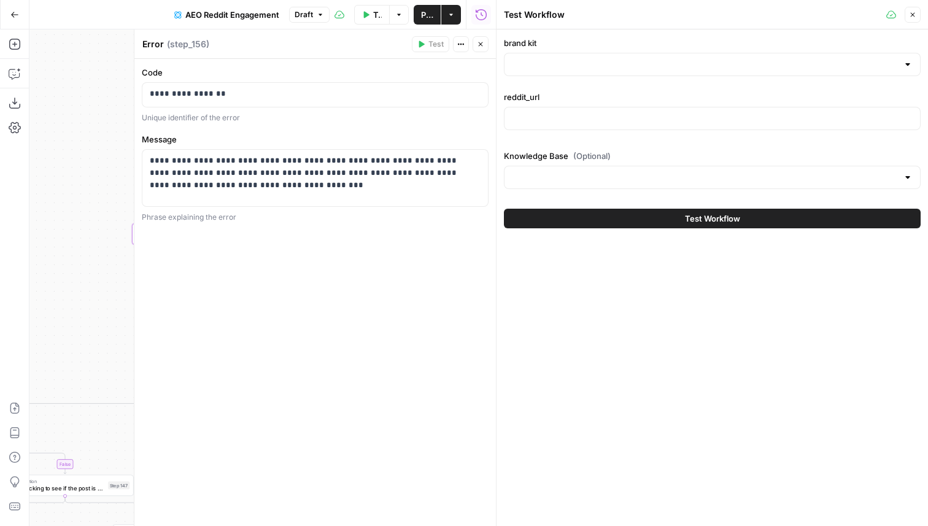
click at [576, 54] on div at bounding box center [712, 64] width 417 height 23
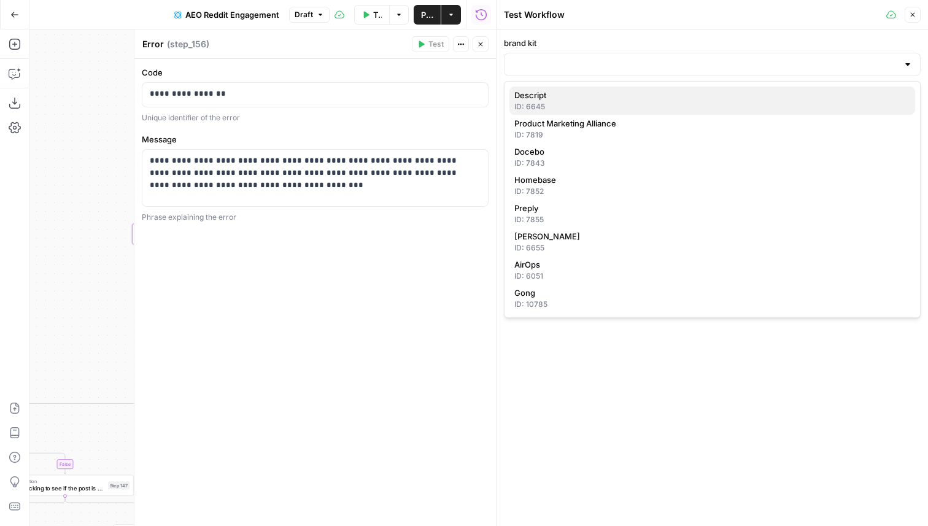
click at [568, 88] on button "Descript ID: 6645" at bounding box center [713, 101] width 406 height 28
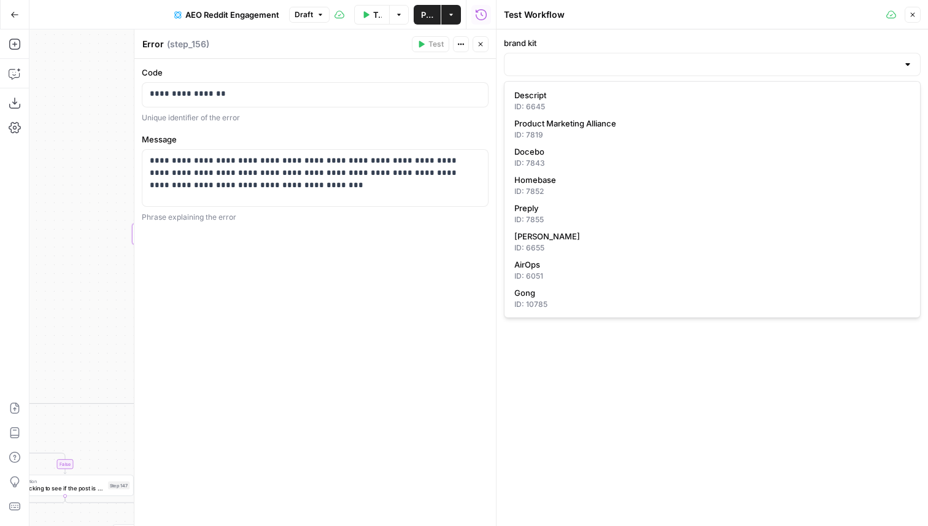
type input "Descript"
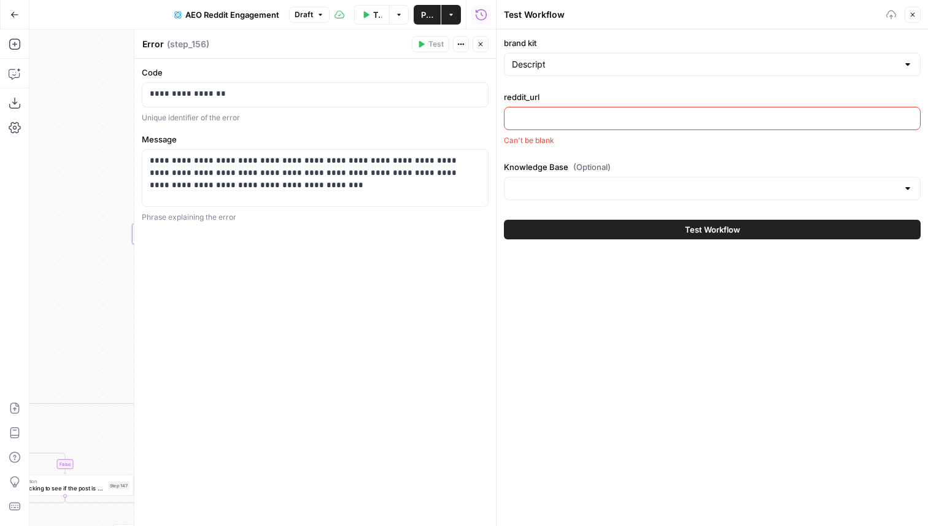
click at [567, 118] on input "reddit_url" at bounding box center [712, 118] width 401 height 12
type input "[URL][DOMAIN_NAME]"
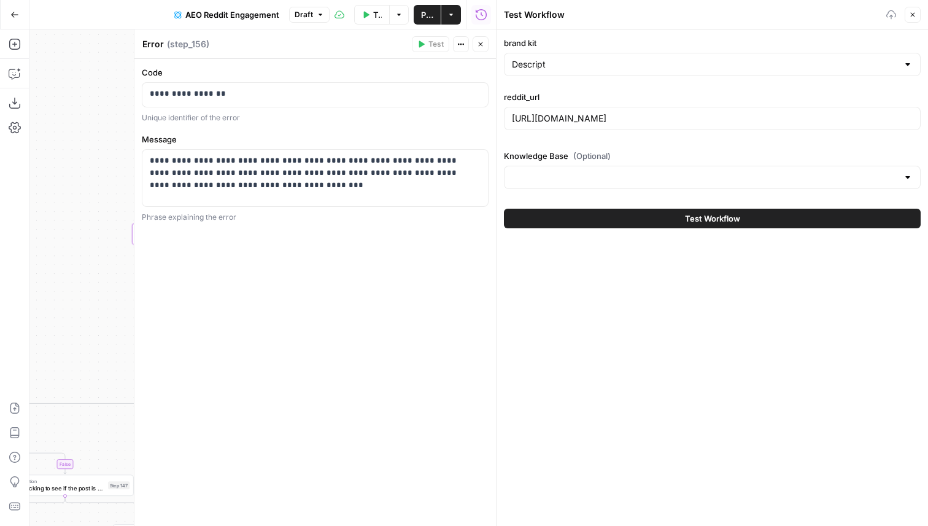
click at [627, 222] on button "Test Workflow" at bounding box center [712, 219] width 417 height 20
click at [713, 215] on span "Test Workflow" at bounding box center [712, 218] width 55 height 12
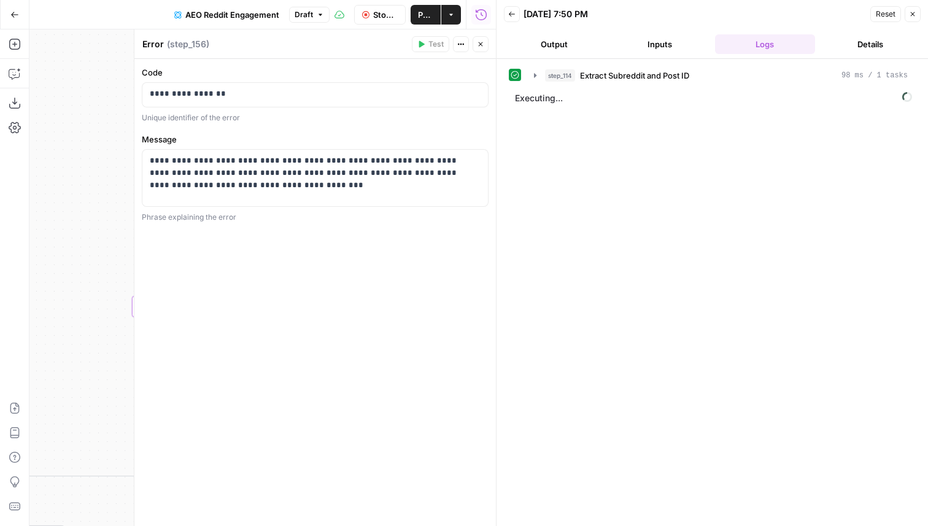
click at [481, 45] on div "Run History E" at bounding box center [481, 41] width 57 height 12
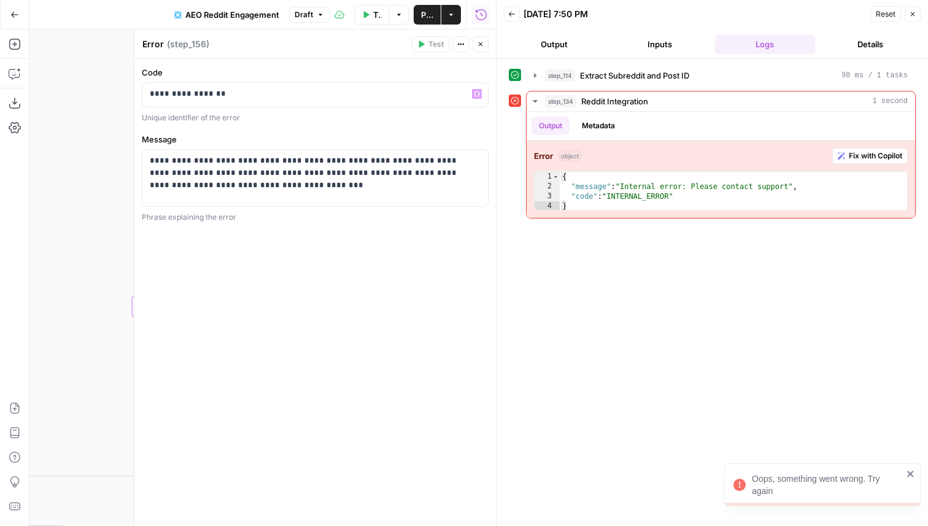
click at [481, 44] on icon "button" at bounding box center [481, 44] width 4 height 4
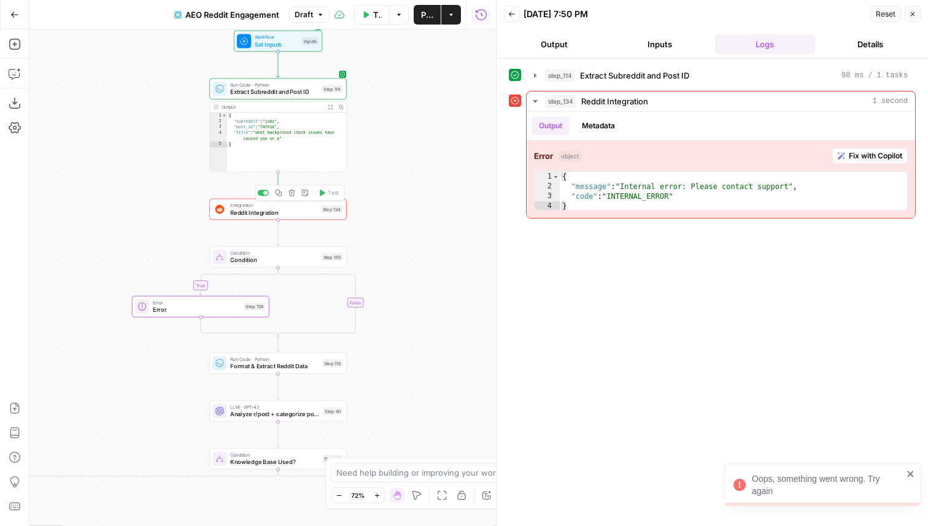
click at [310, 207] on span "Integration" at bounding box center [273, 205] width 87 height 7
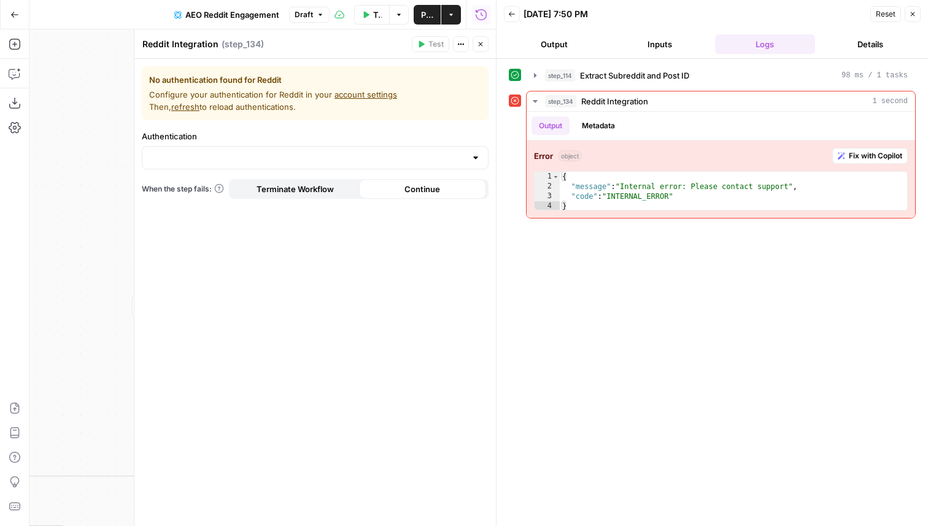
click at [481, 45] on icon "button" at bounding box center [480, 44] width 7 height 7
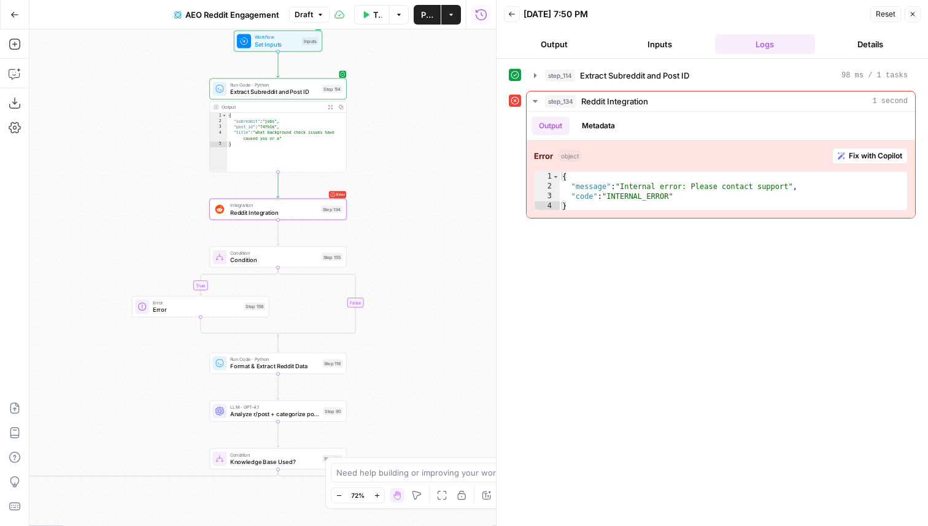
click at [660, 334] on div "step_114 Extract Subreddit and Post ID 98 ms / 1 tasks step_134 Reddit Integrat…" at bounding box center [712, 292] width 407 height 455
click at [658, 272] on div "step_114 Extract Subreddit and Post ID 98 ms / 1 tasks step_134 Reddit Integrat…" at bounding box center [712, 292] width 407 height 455
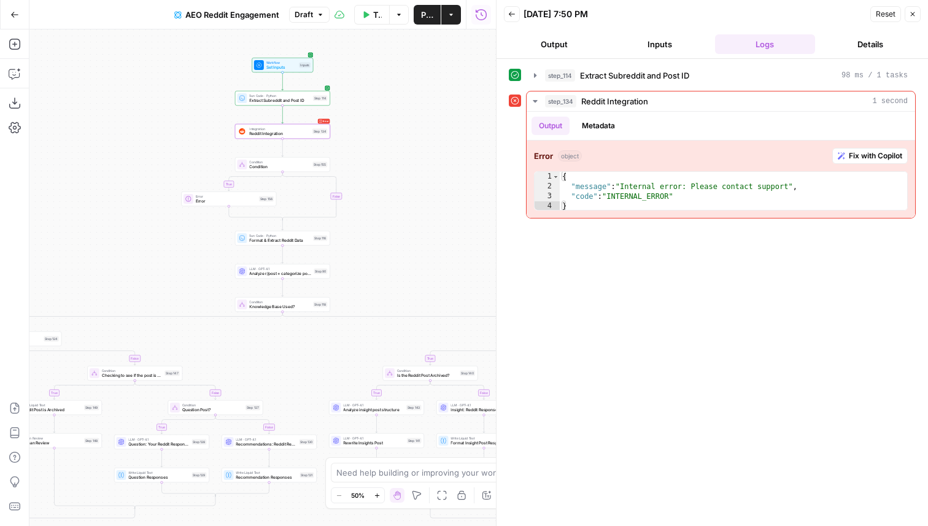
click at [408, 166] on div "true false true false true false true false true false true false true false tr…" at bounding box center [262, 277] width 467 height 497
